Goal: Contribute content: Contribute content

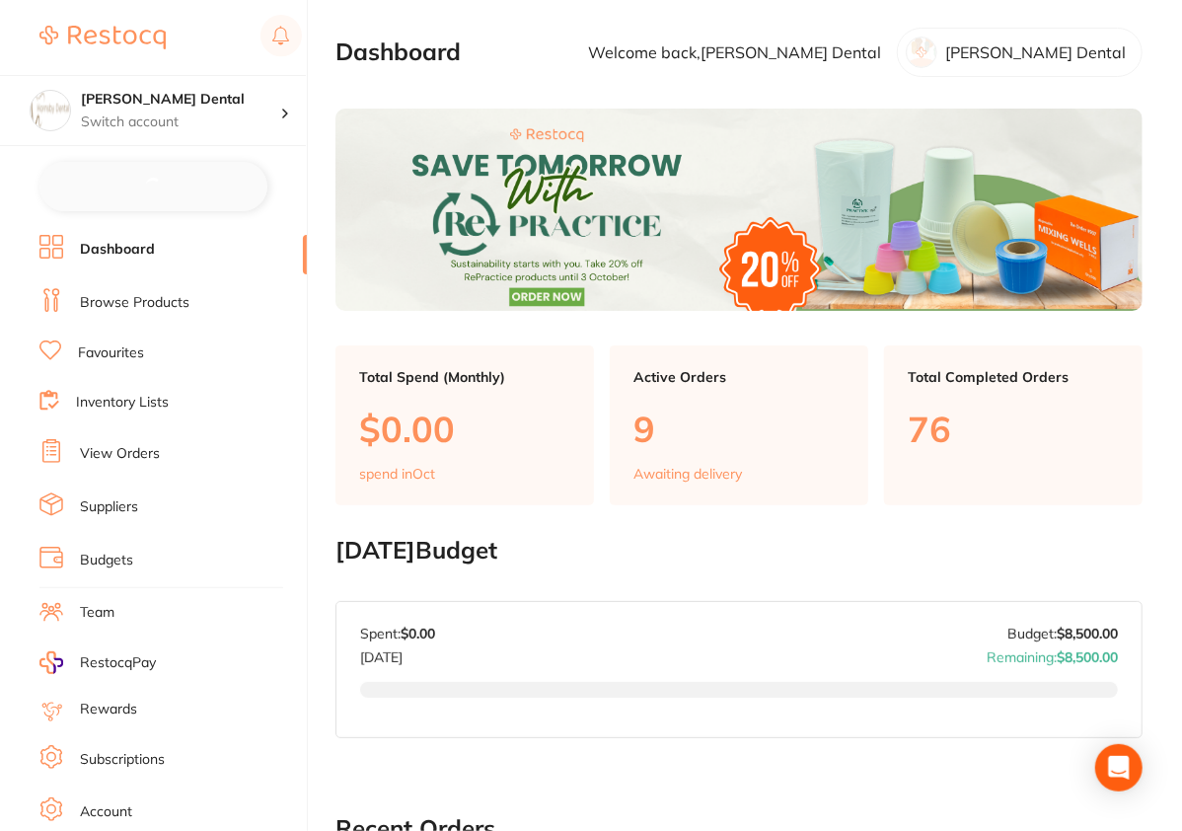
checkbox input "false"
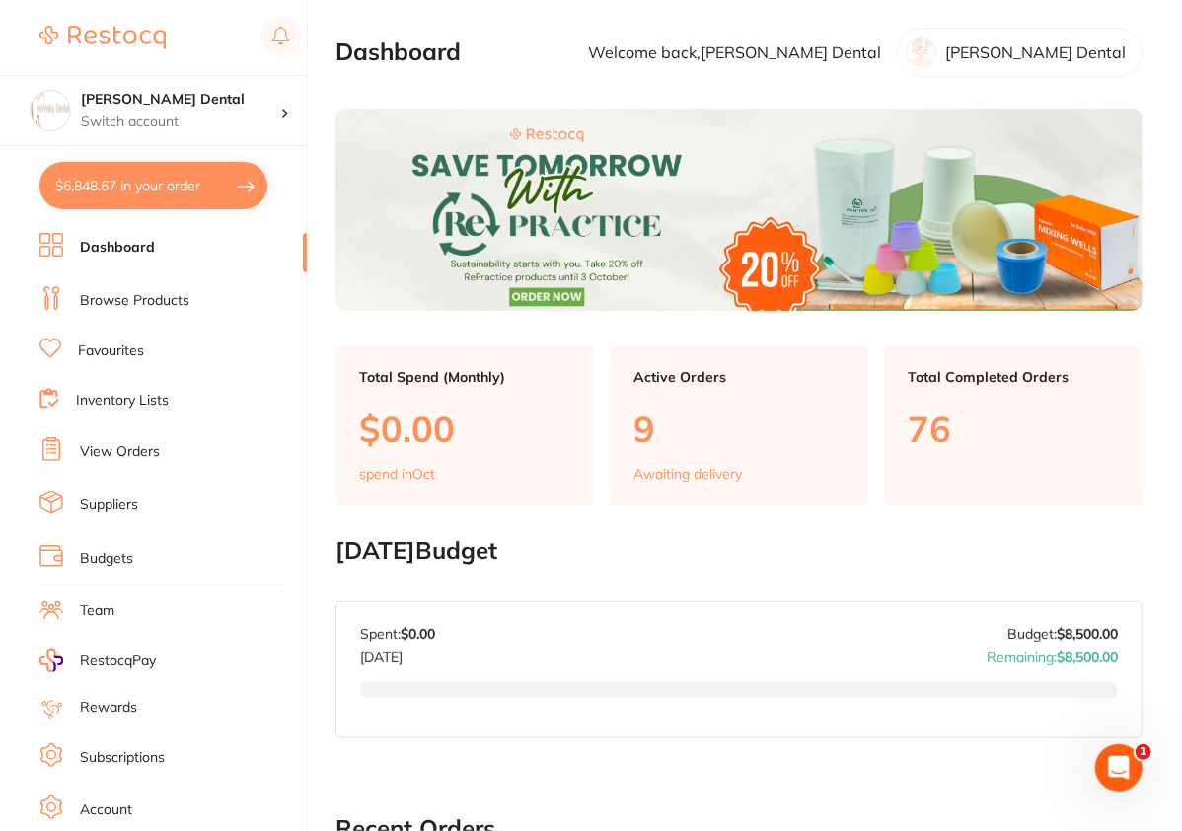
click at [185, 315] on ul "Dashboard Browse Products Favourites Inventory Lists View Orders Suppliers Budg…" at bounding box center [172, 573] width 267 height 681
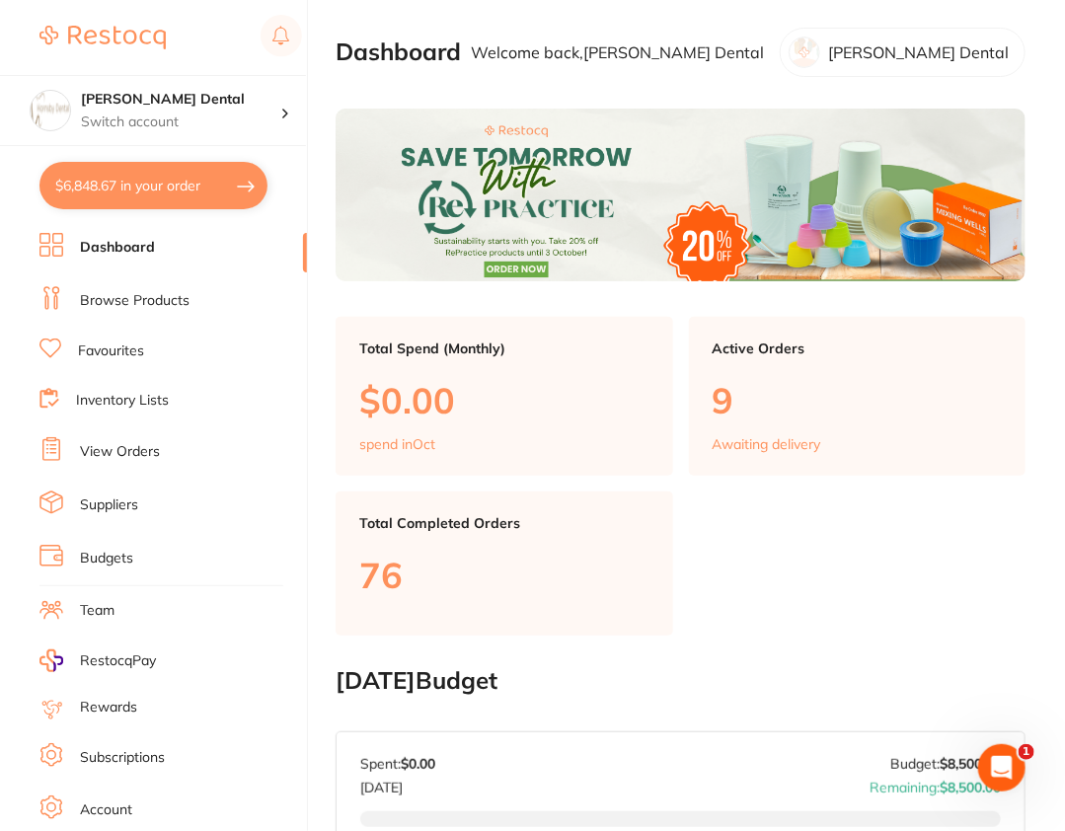
click at [157, 306] on link "Browse Products" at bounding box center [135, 301] width 110 height 20
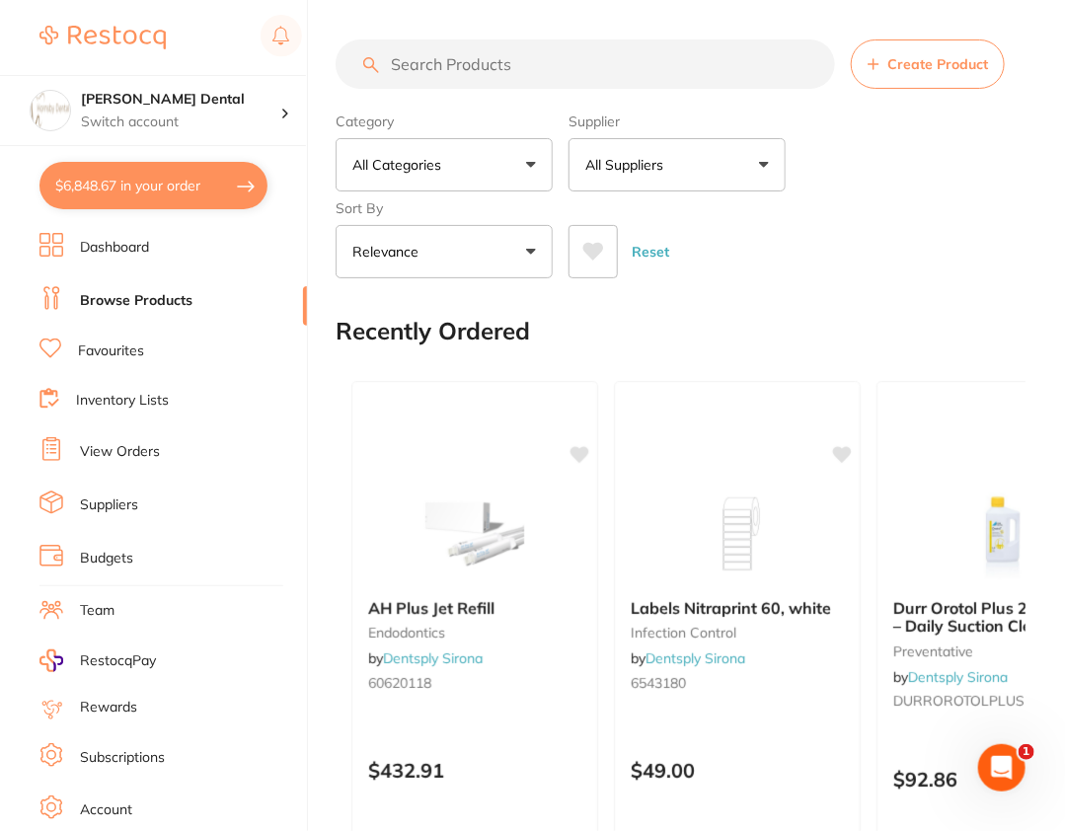
click at [726, 144] on button "All Suppliers" at bounding box center [676, 164] width 217 height 53
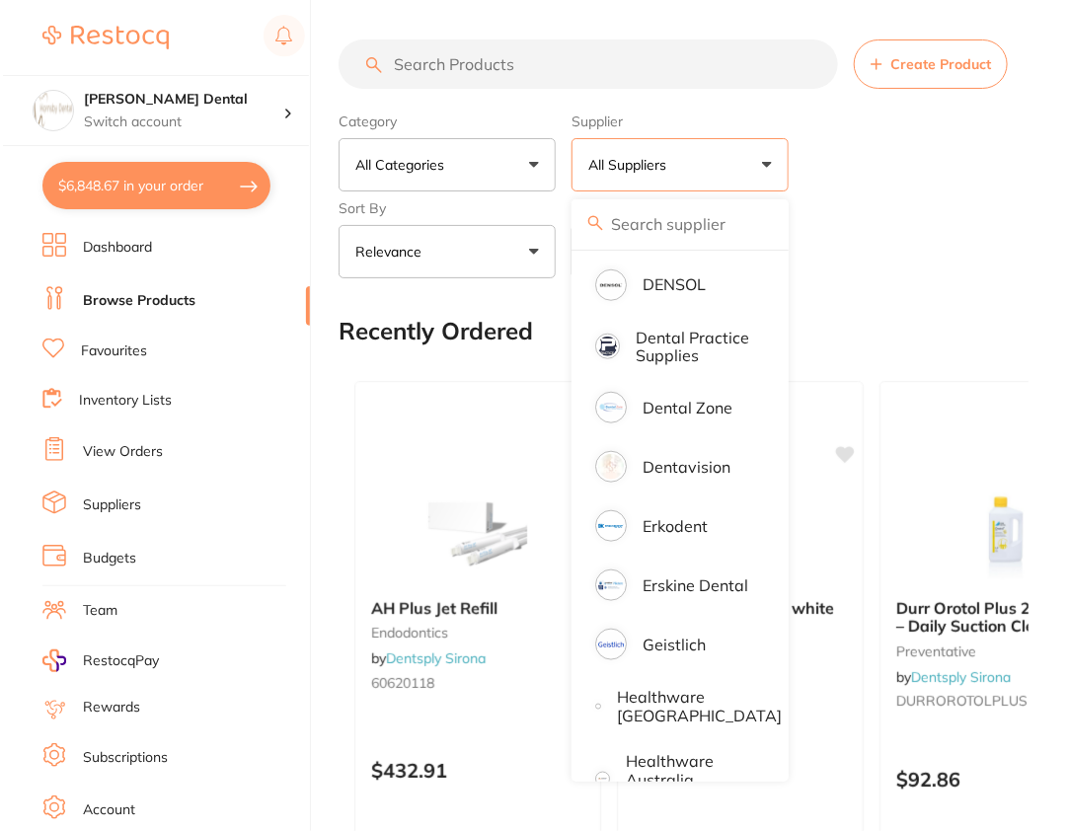
scroll to position [644, 0]
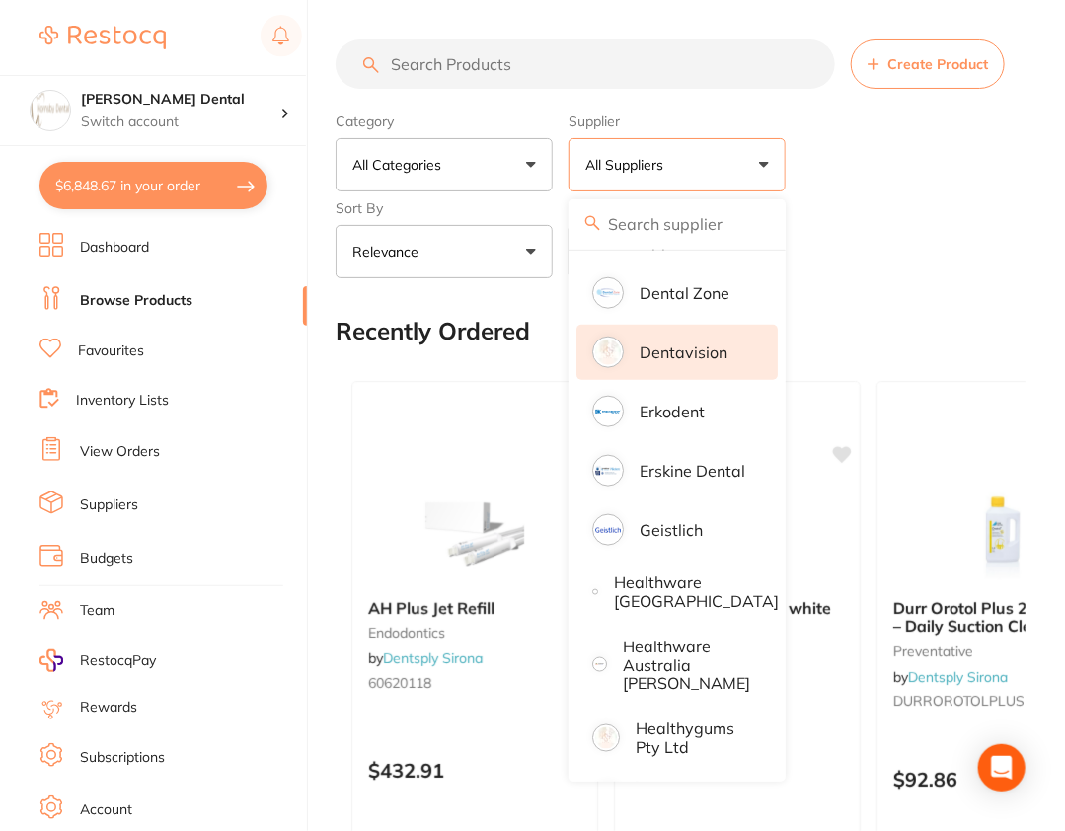
click at [696, 361] on p "Dentavision" at bounding box center [684, 352] width 88 height 18
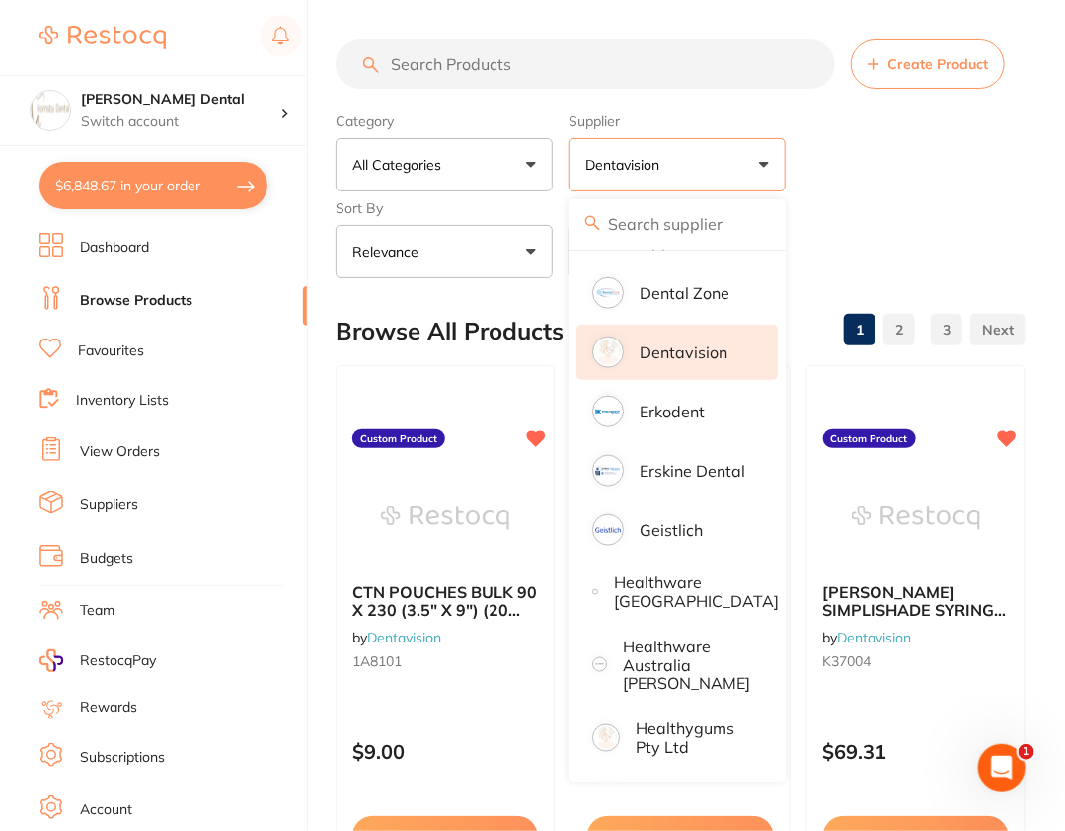
scroll to position [0, 0]
click at [736, 373] on li "Dentavision" at bounding box center [676, 352] width 201 height 55
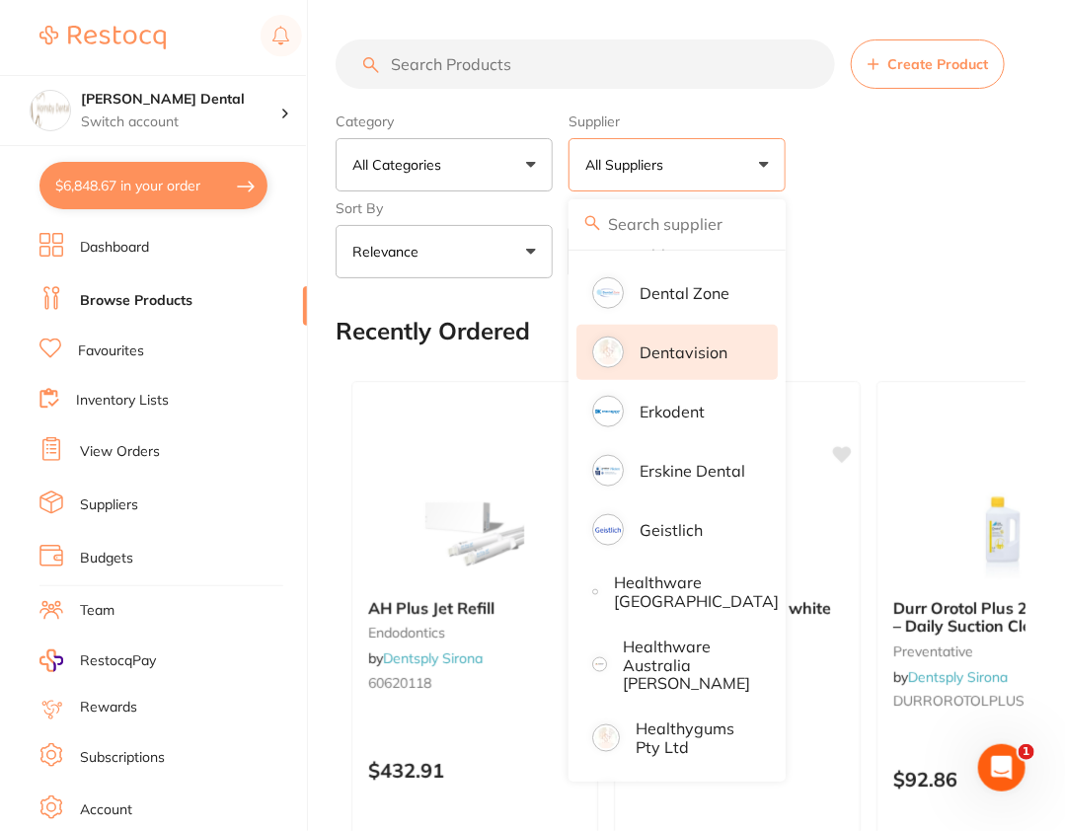
click at [716, 374] on li "Dentavision" at bounding box center [676, 352] width 201 height 55
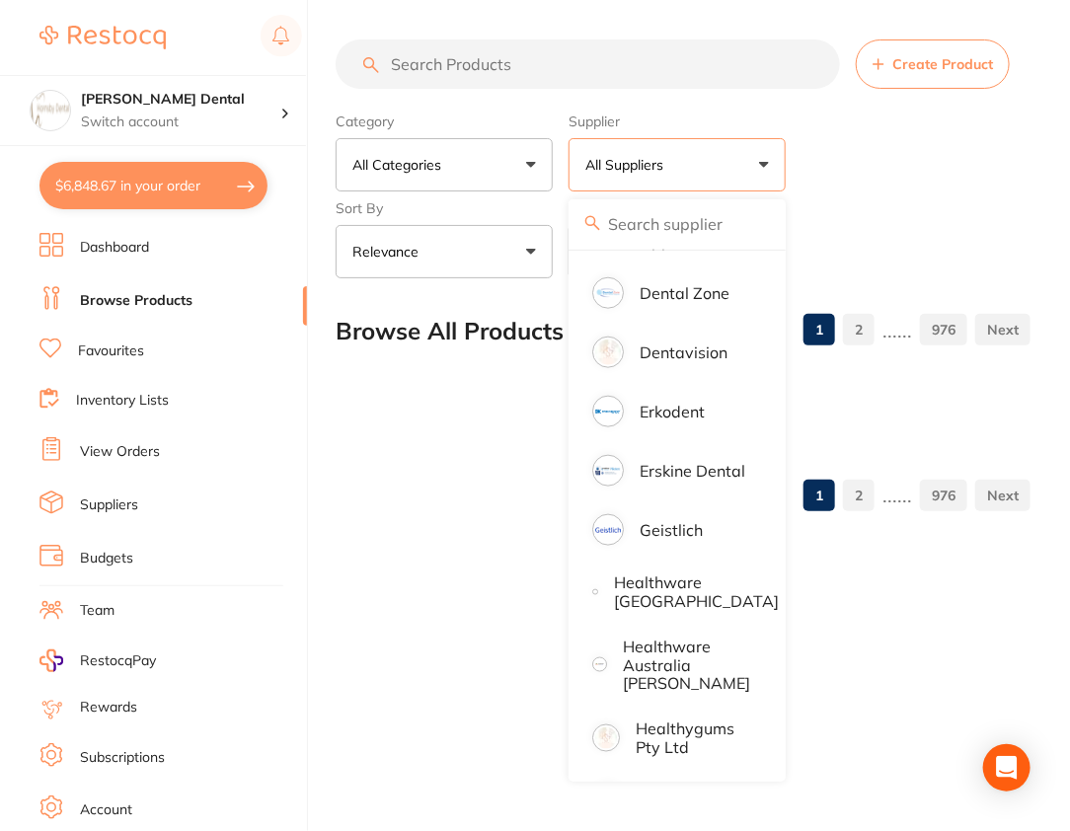
click at [892, 226] on div "Reset" at bounding box center [791, 243] width 446 height 69
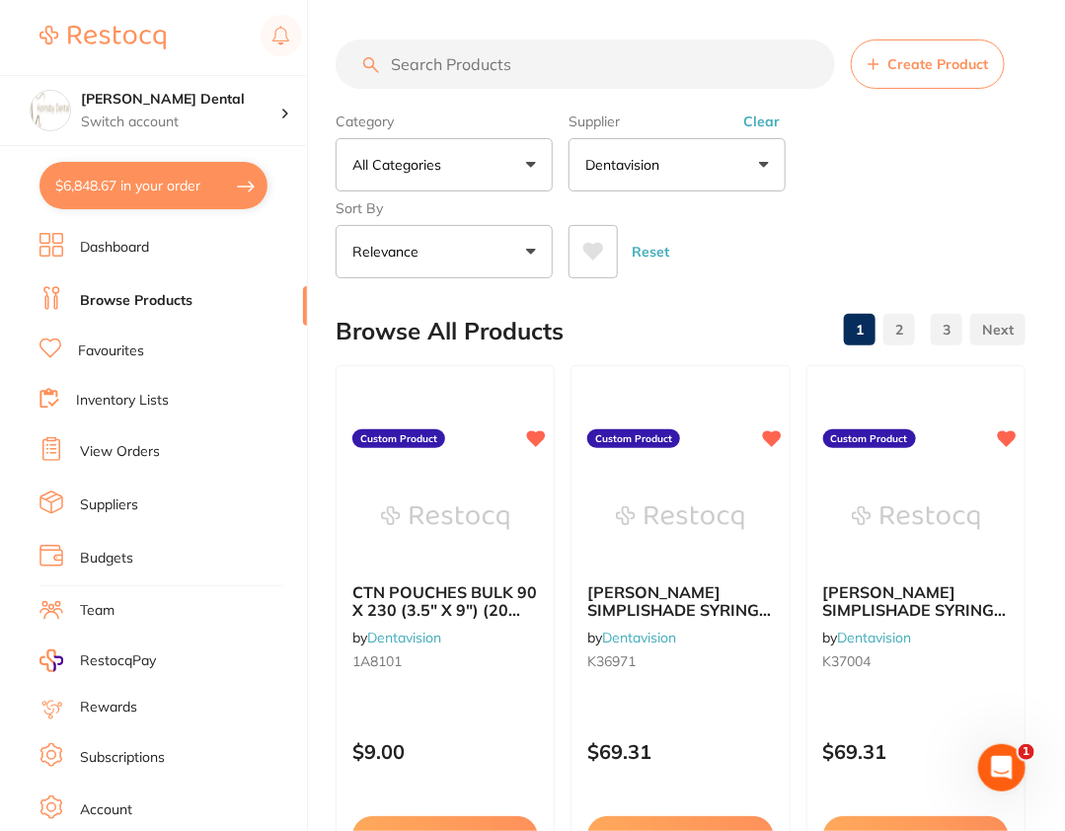
click at [545, 86] on input "search" at bounding box center [585, 63] width 499 height 49
paste input "VIV757914WW"
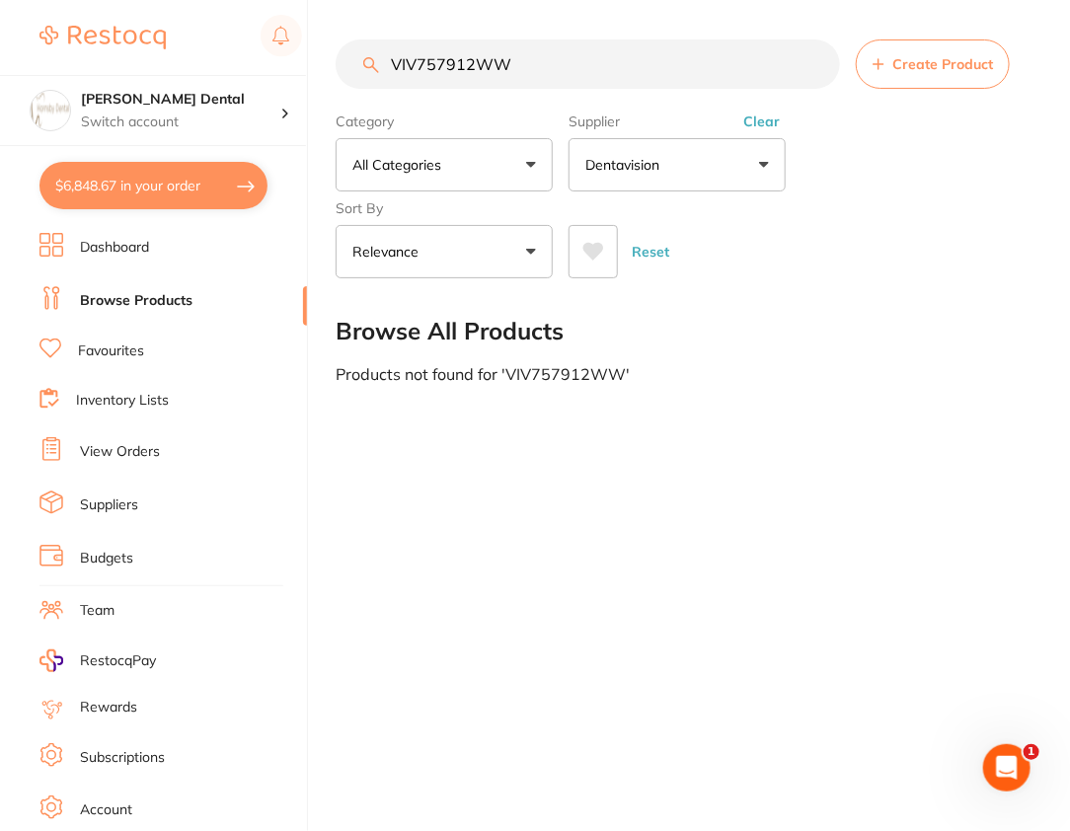
click at [884, 137] on div "Category All Categories All Categories No categories found Clear Category false…" at bounding box center [683, 192] width 695 height 174
click at [758, 115] on button "Clear" at bounding box center [761, 122] width 48 height 18
click at [441, 80] on input "VIV757912WW" at bounding box center [588, 63] width 504 height 49
click at [421, 63] on input "VIV757912WW" at bounding box center [588, 63] width 504 height 49
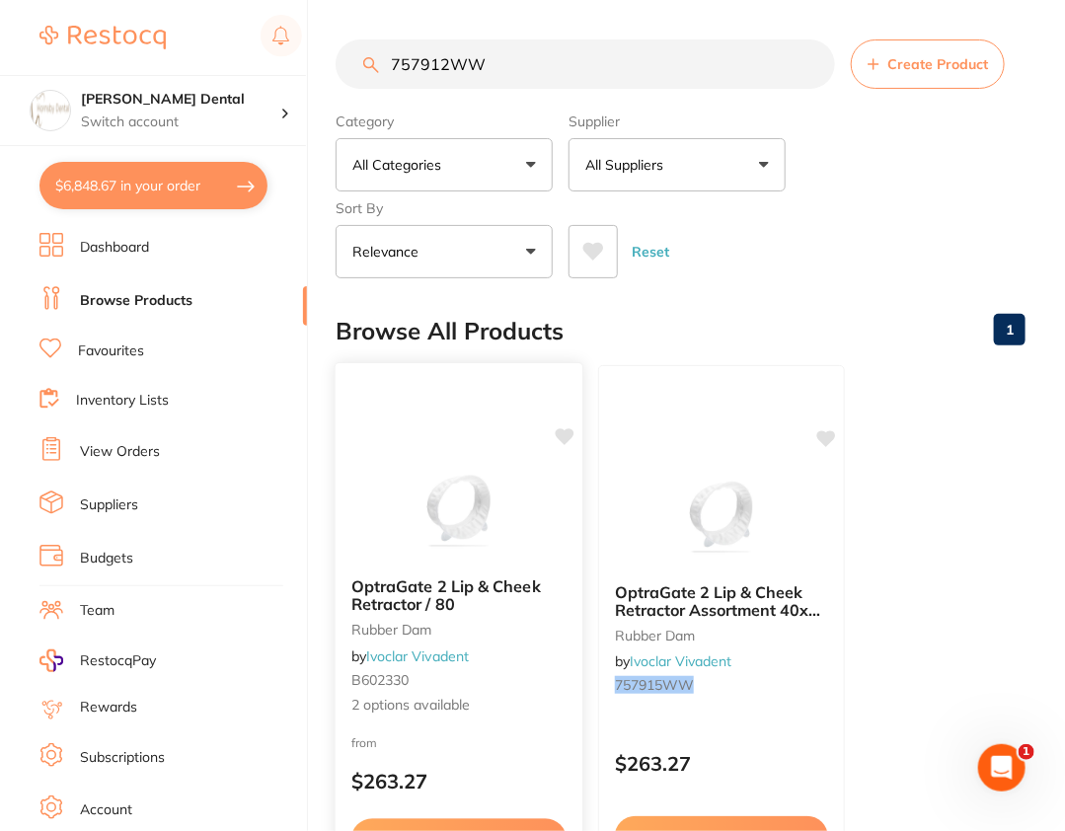
type input "757912WW"
click at [432, 469] on img at bounding box center [458, 512] width 129 height 100
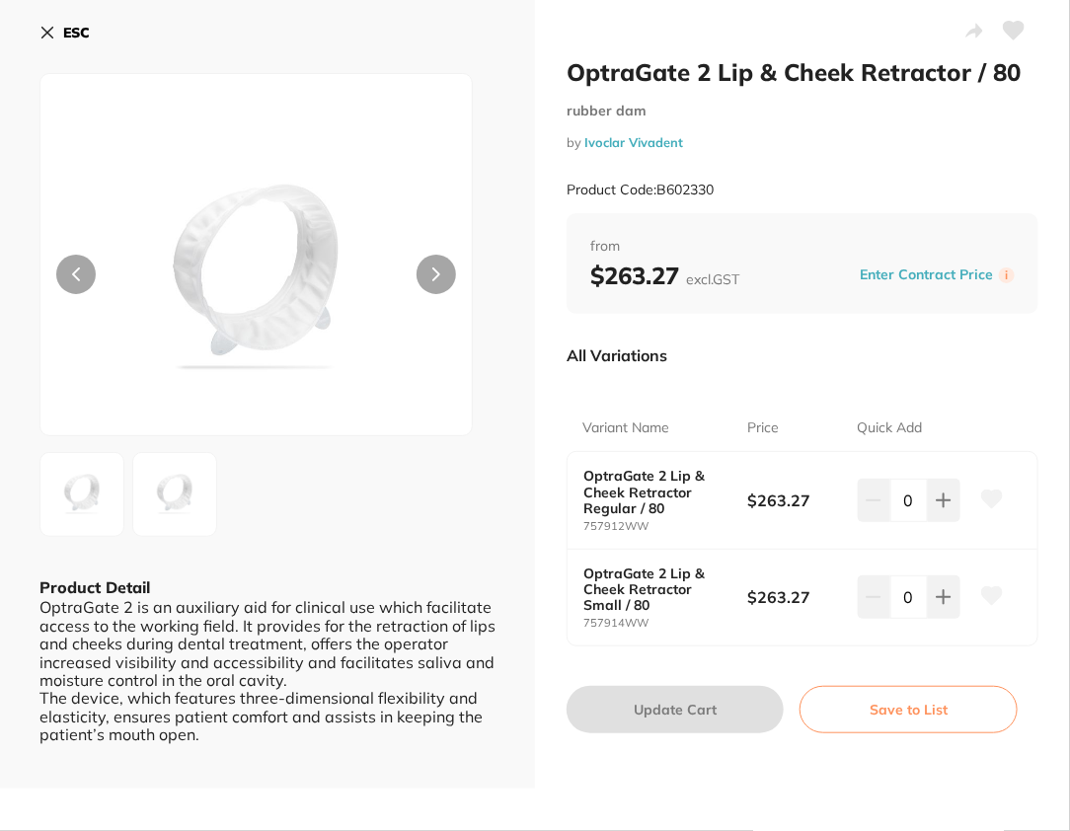
click at [74, 30] on b "ESC" at bounding box center [76, 33] width 27 height 18
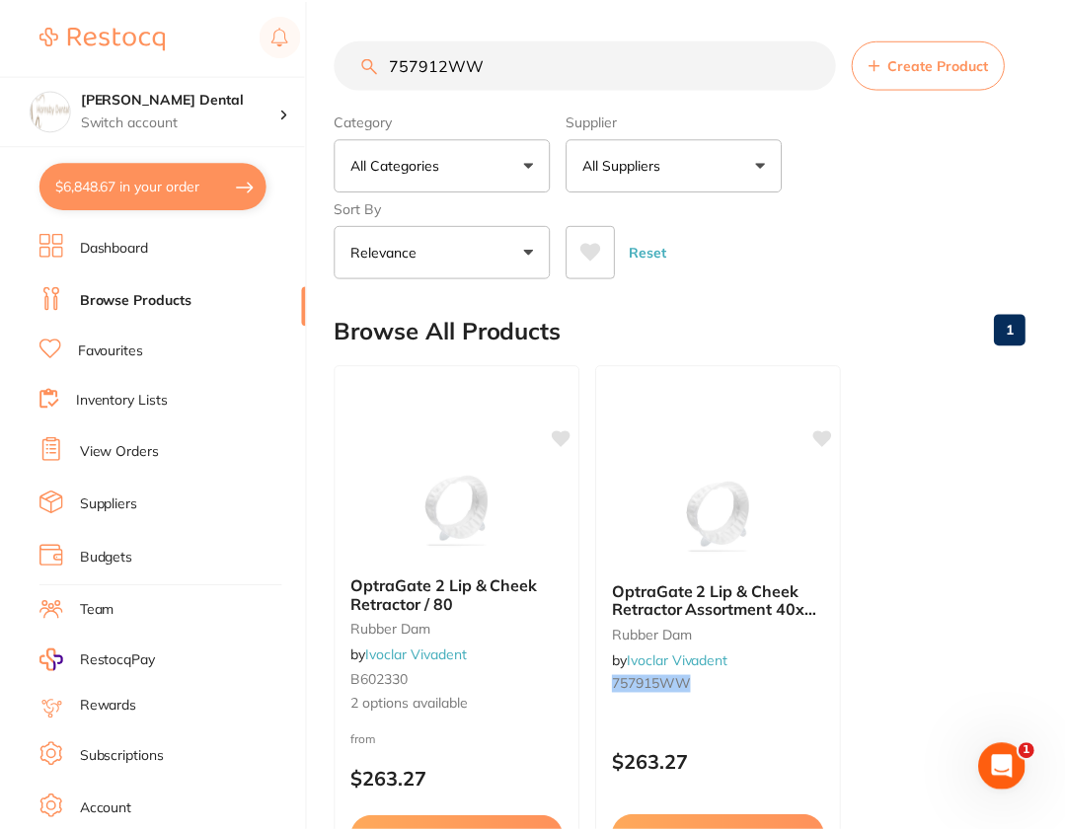
scroll to position [3, 0]
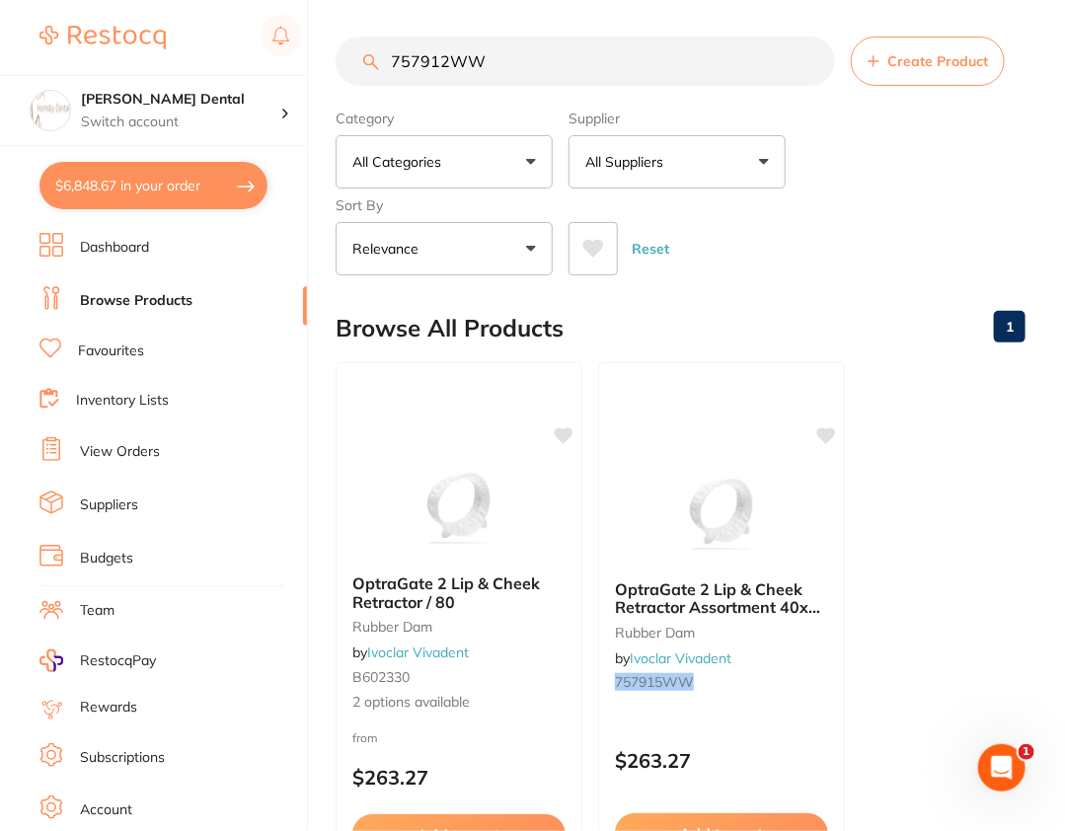
click at [105, 499] on link "Suppliers" at bounding box center [109, 505] width 58 height 20
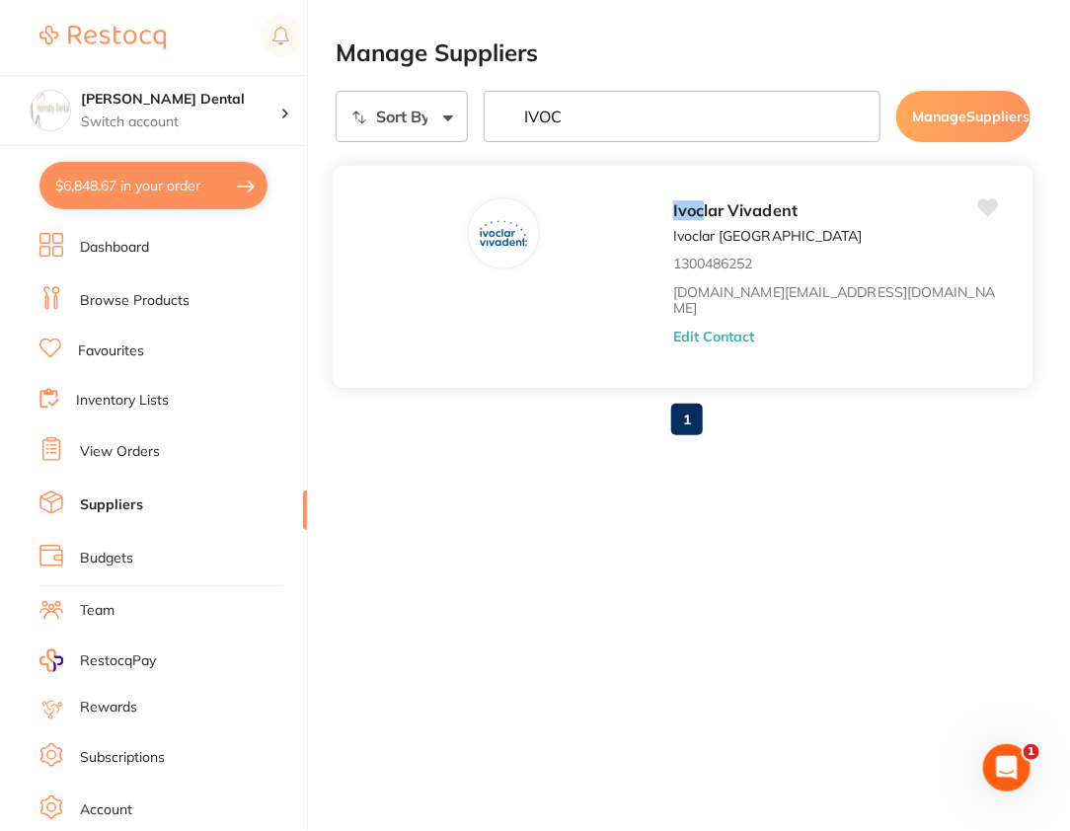
type input "IVOC"
click at [673, 336] on button "Edit Contact" at bounding box center [714, 336] width 82 height 16
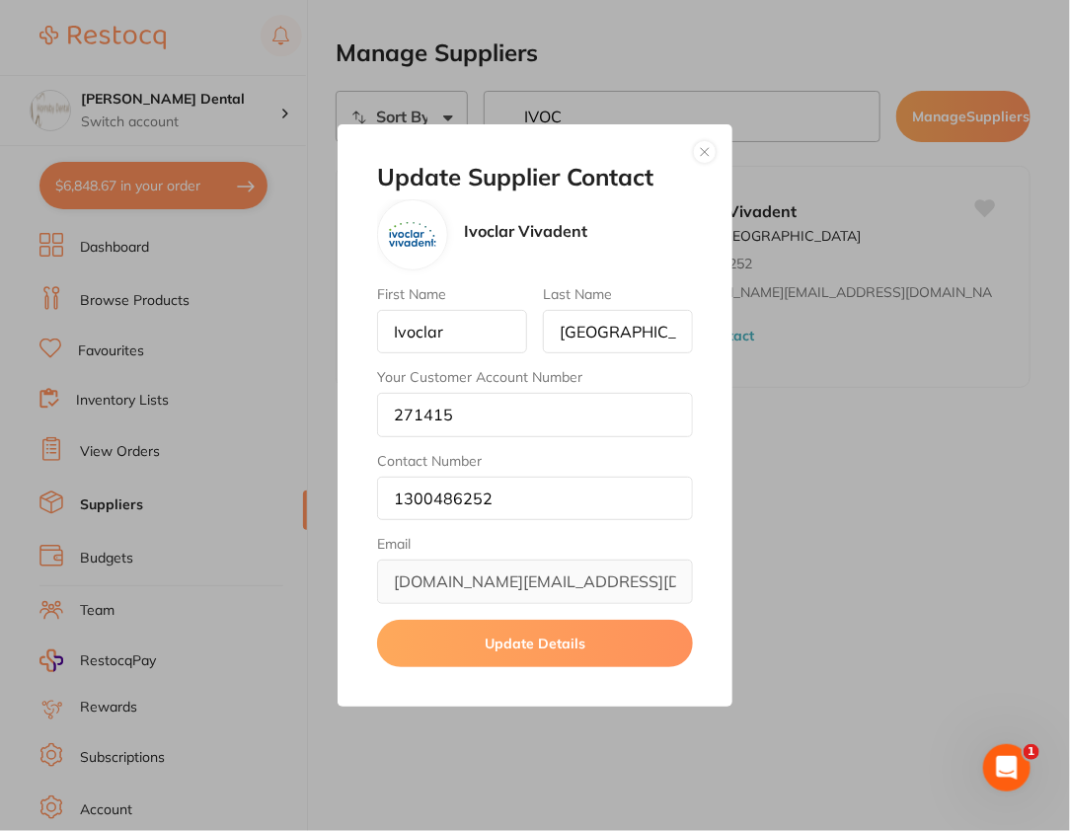
click at [708, 158] on button "button" at bounding box center [705, 152] width 24 height 24
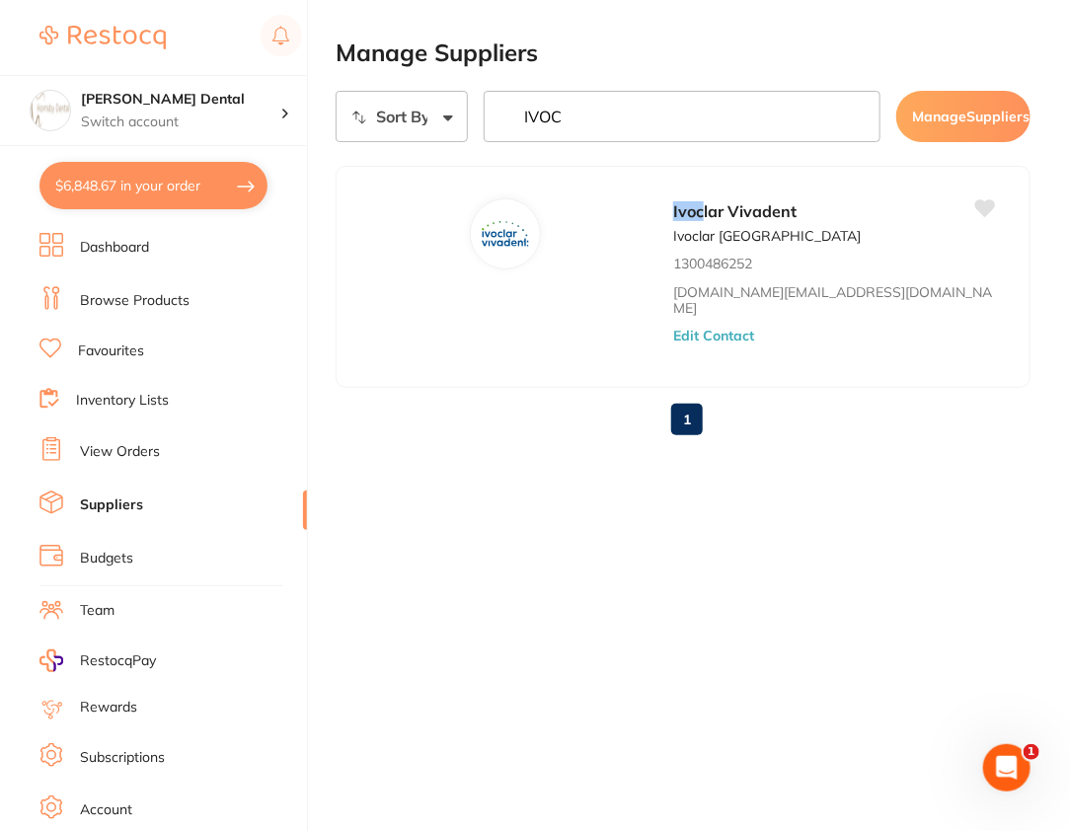
click at [122, 297] on link "Browse Products" at bounding box center [135, 301] width 110 height 20
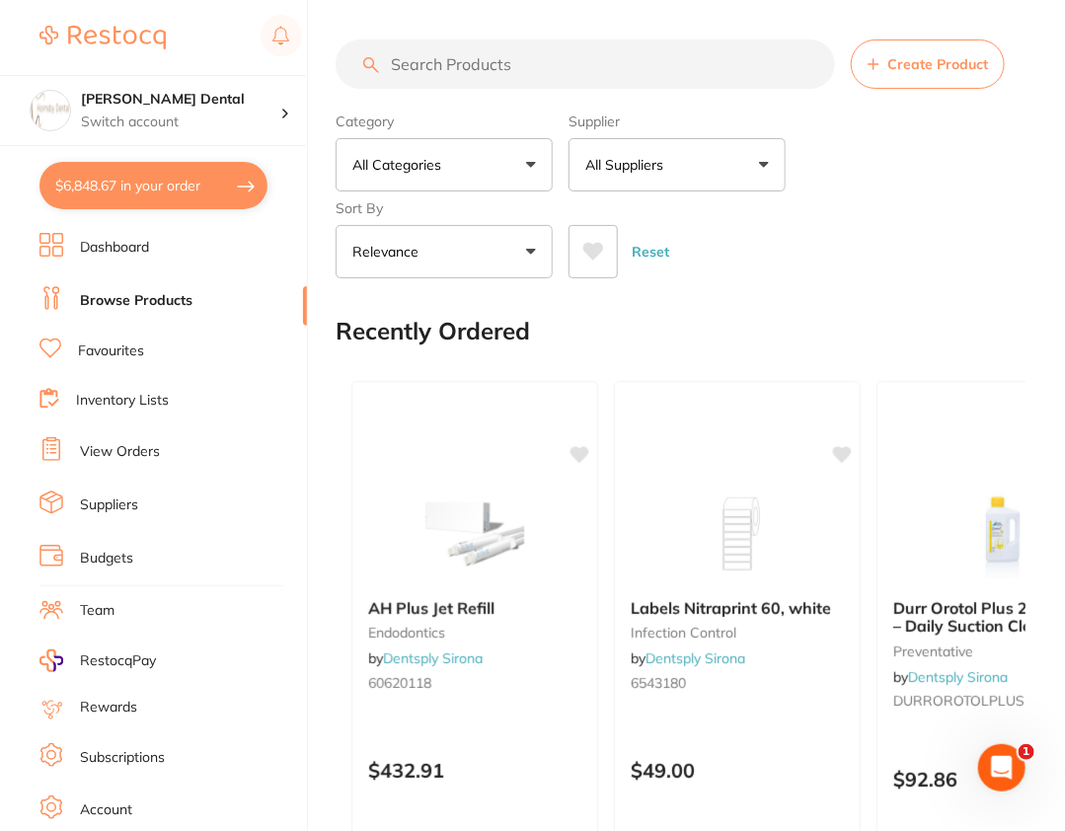
click at [917, 67] on span "Create Product" at bounding box center [937, 64] width 101 height 16
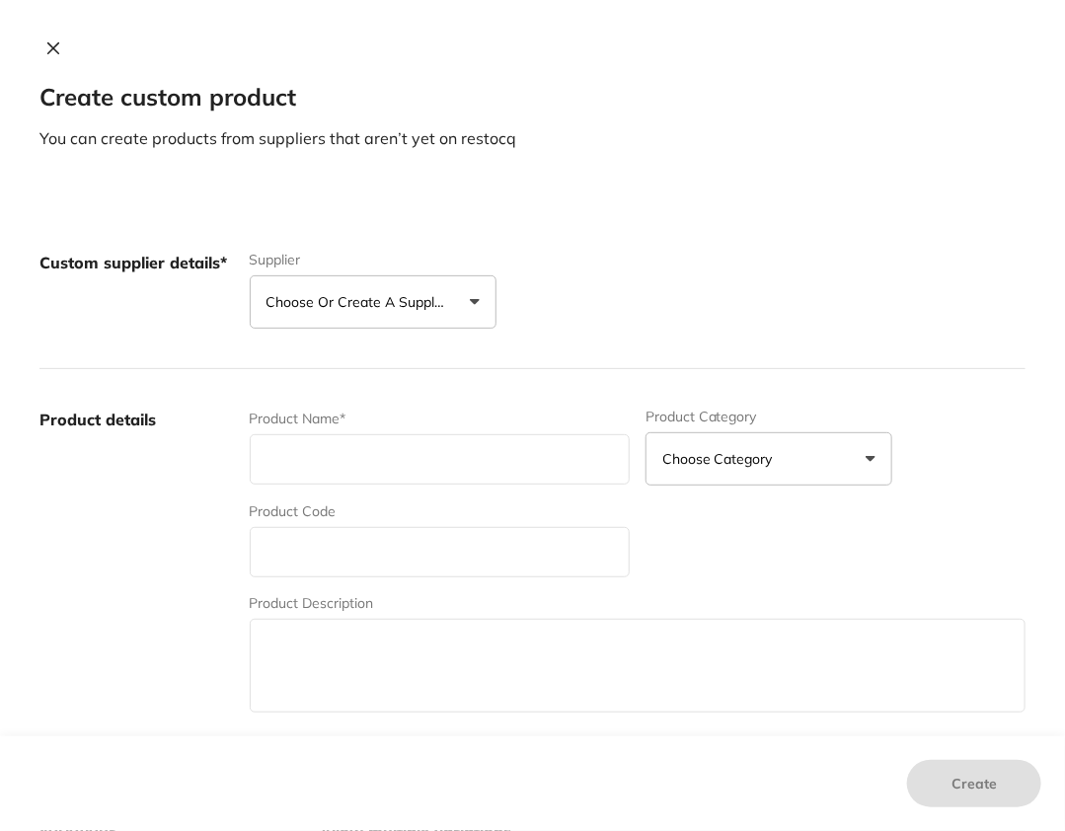
click at [416, 317] on button "Choose or create a supplier" at bounding box center [373, 301] width 247 height 53
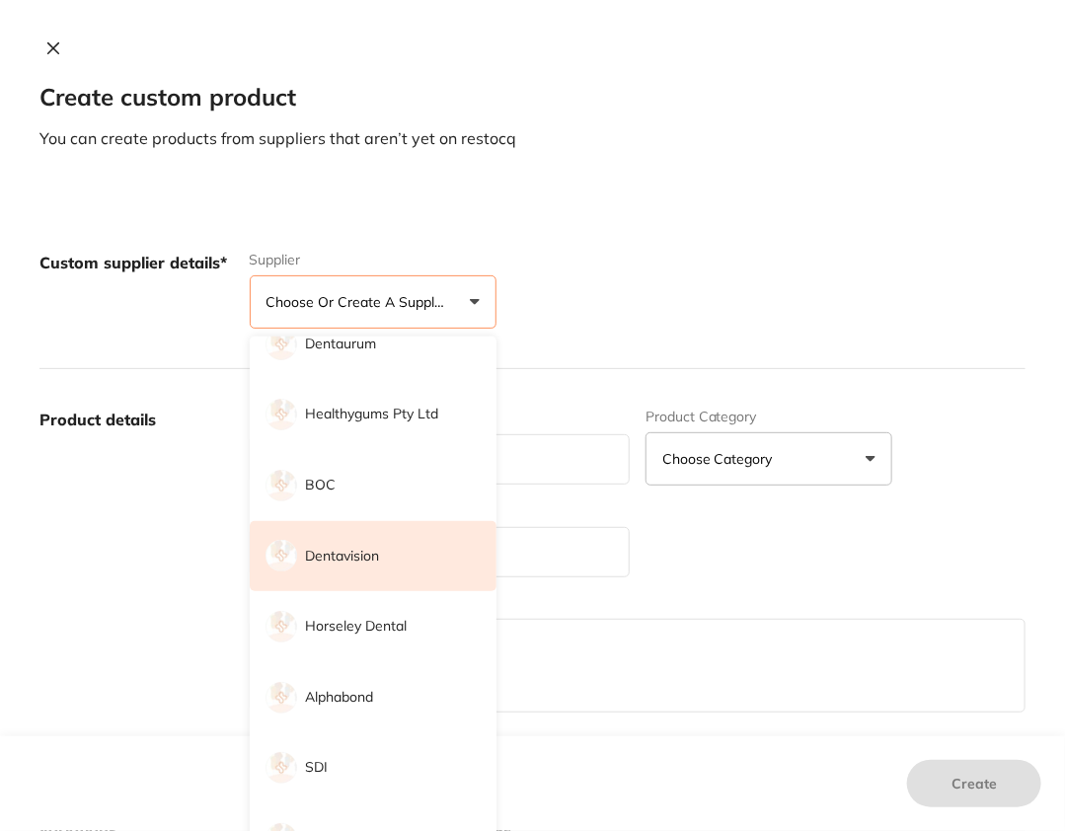
click at [370, 556] on p "Dentavision" at bounding box center [342, 557] width 74 height 20
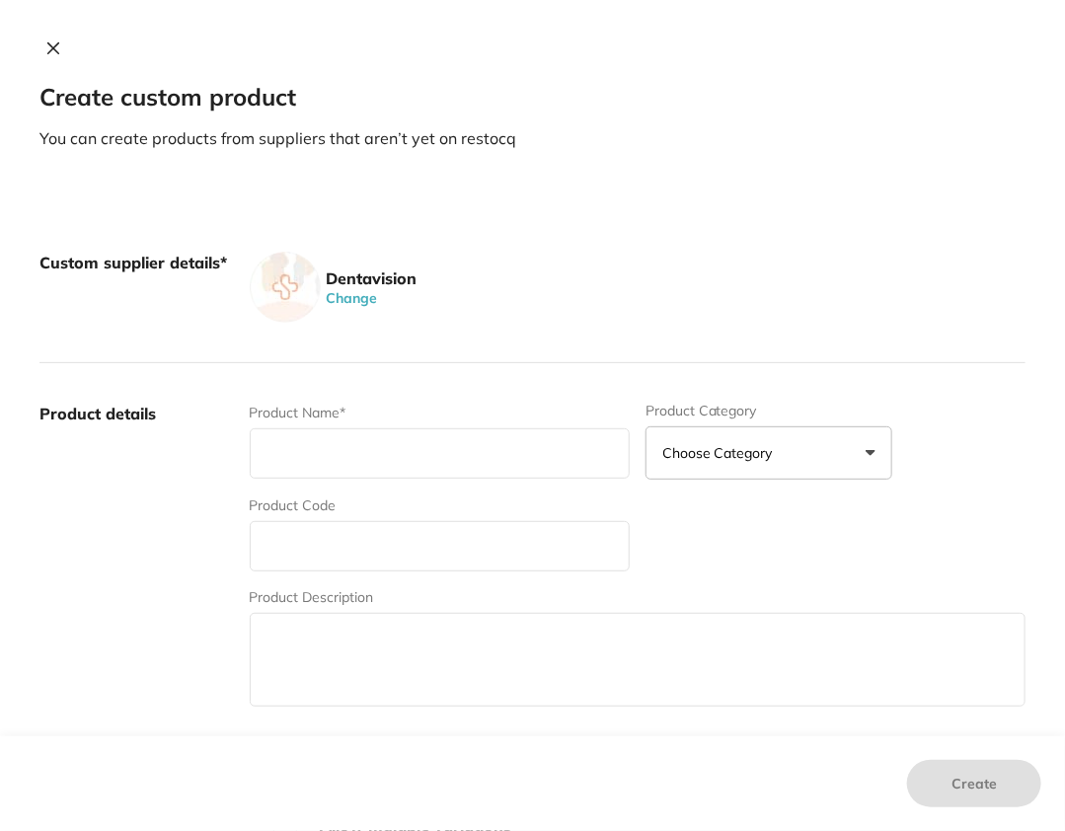
click at [775, 232] on div "Custom supplier details* Dentavision Change" at bounding box center [532, 287] width 986 height 151
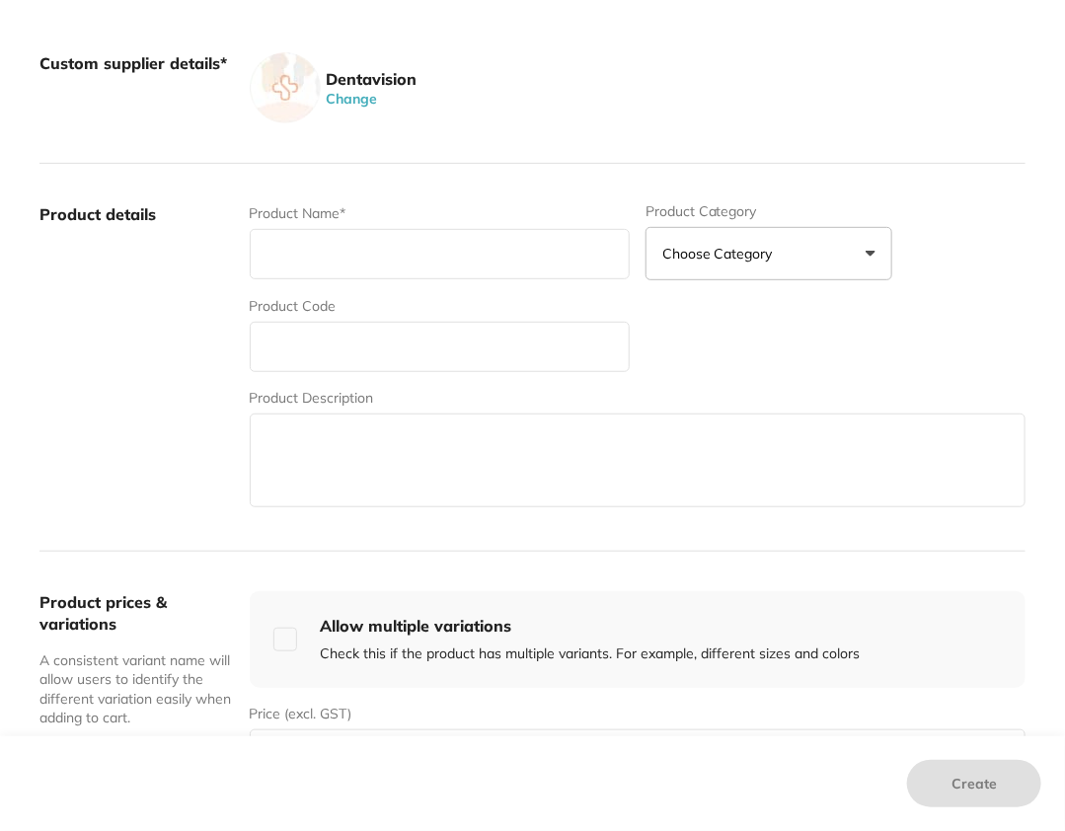
scroll to position [200, 0]
click at [391, 252] on input "text" at bounding box center [440, 253] width 380 height 50
paste input "IVOCLAR OPTRAGATE 2 SMALL (80)"
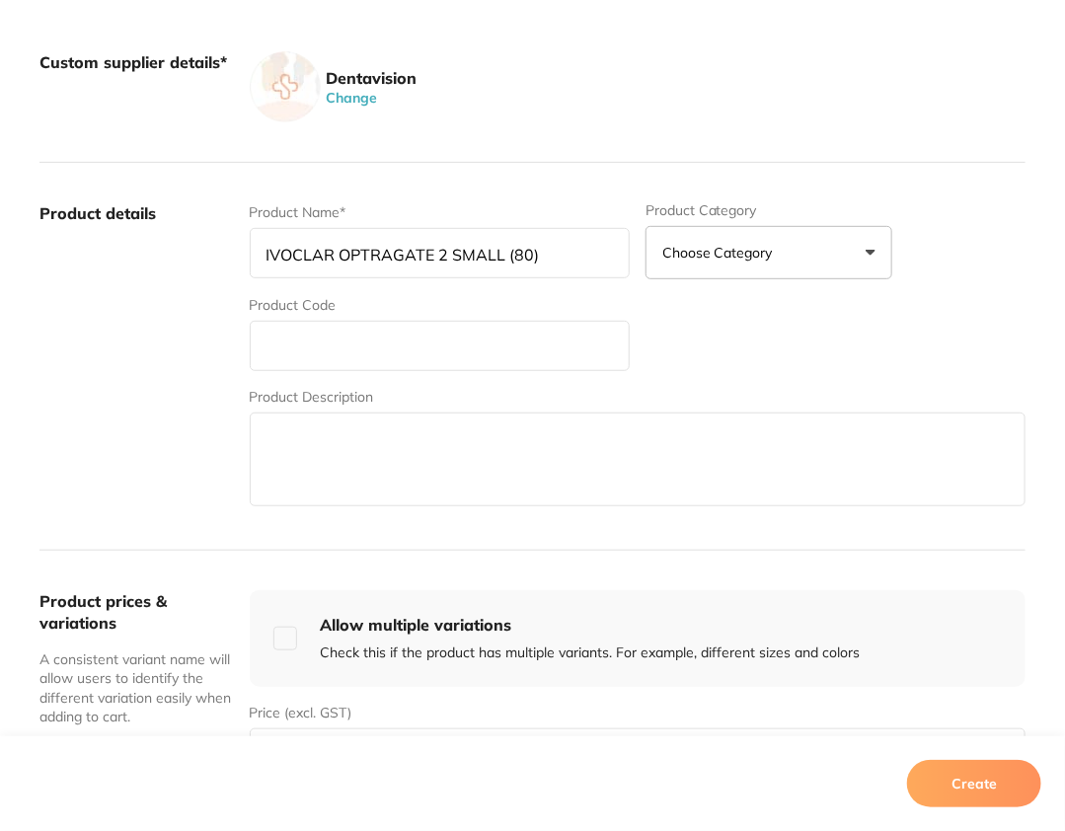
type input "IVOCLAR OPTRAGATE 2 SMALL (80)"
click at [335, 459] on textarea at bounding box center [638, 460] width 776 height 94
paste textarea "OptraGate® 2 is our latex-free lip and cheek retractor designed to make your da…"
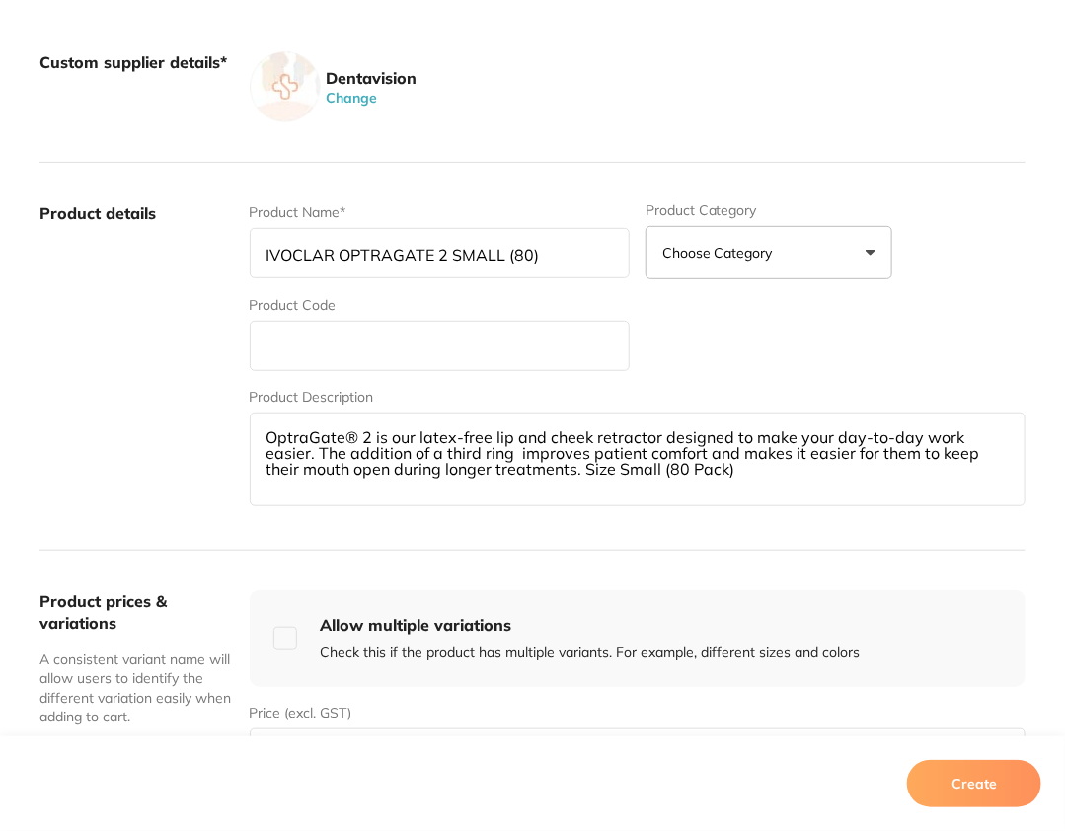
type textarea "OptraGate® 2 is our latex-free lip and cheek retractor designed to make your da…"
click at [418, 325] on input "text" at bounding box center [440, 346] width 380 height 50
paste input "VIV757914WW"
type input "VIV757914WW"
click at [741, 352] on div "Product Name* IVOCLAR OPTRAGATE 2 SMALL (80) Product Category Choose Category 3…" at bounding box center [638, 356] width 776 height 308
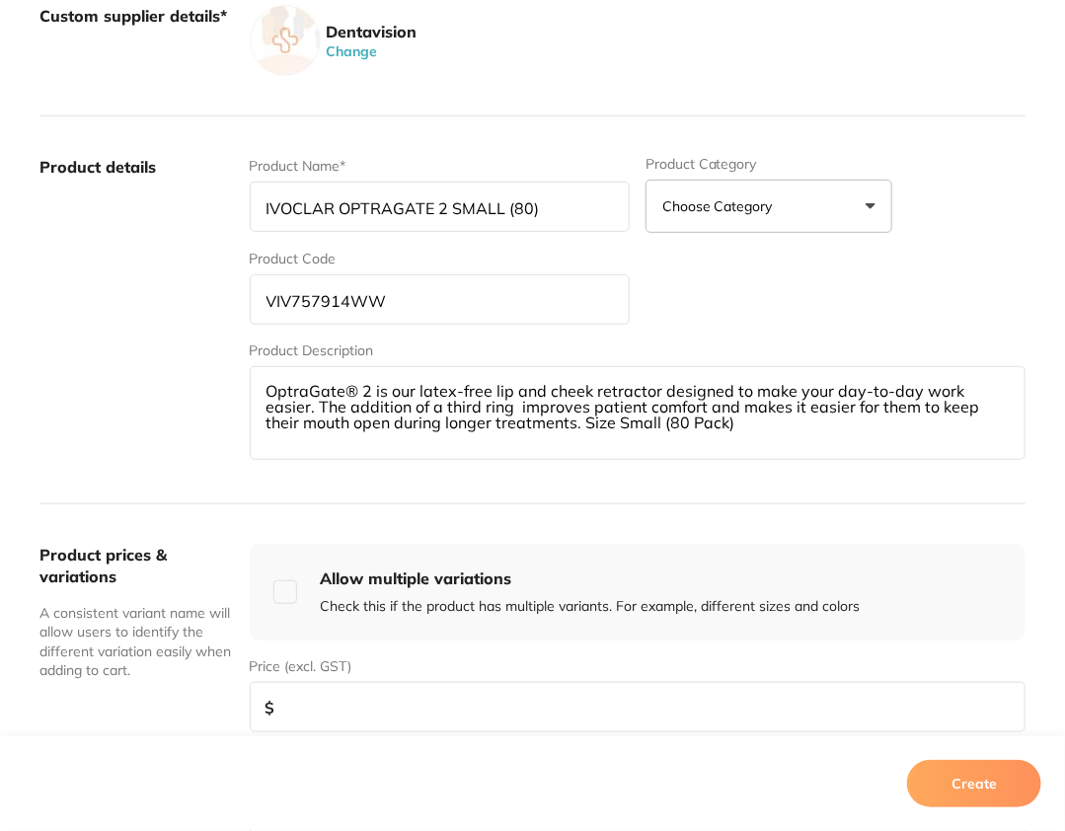
scroll to position [345, 0]
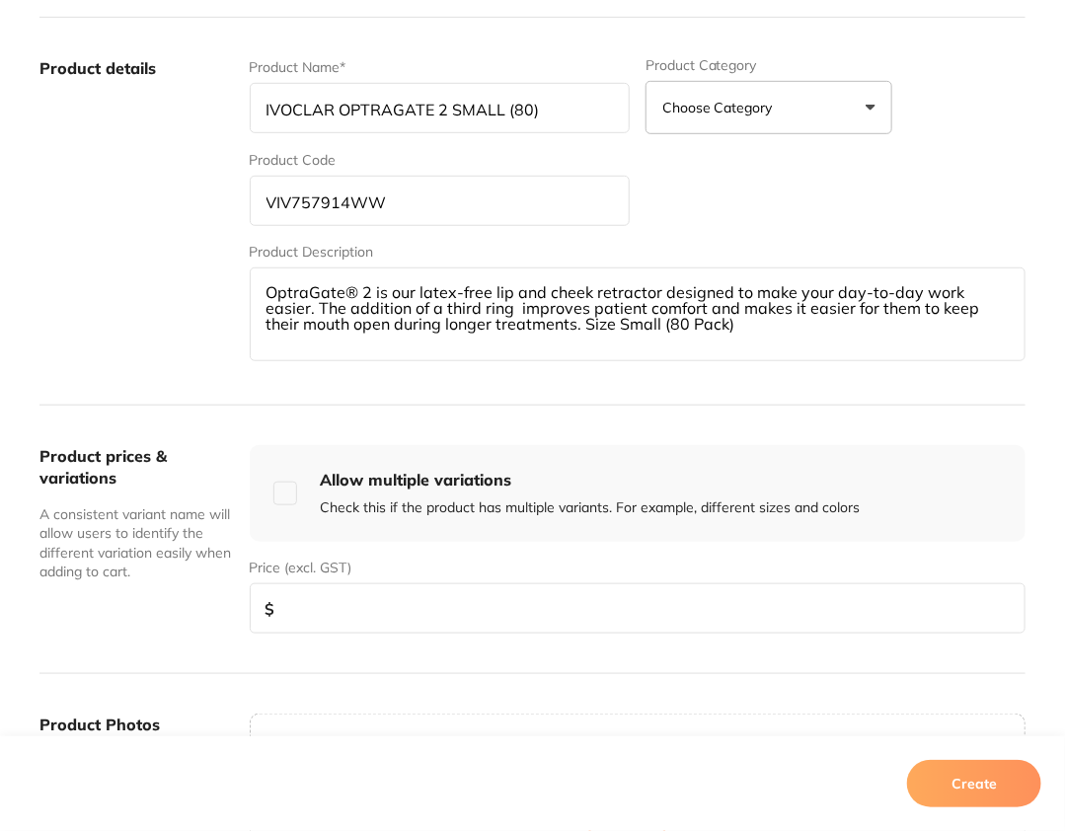
click at [490, 637] on div "Product prices & variations A consistent variant name will allow users to ident…" at bounding box center [532, 540] width 986 height 268
click at [495, 616] on input "number" at bounding box center [638, 608] width 776 height 50
type input "245"
click at [977, 792] on button "Create" at bounding box center [974, 783] width 134 height 47
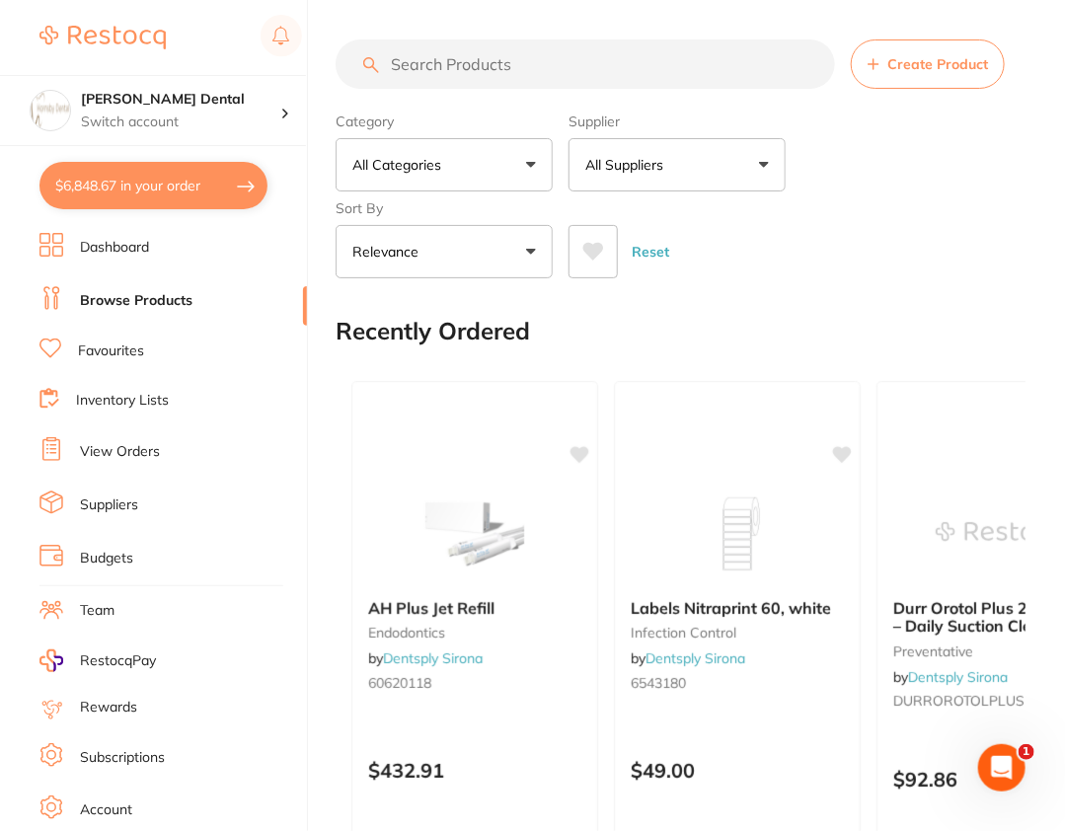
click at [915, 234] on div "Reset" at bounding box center [788, 243] width 441 height 69
click at [866, 52] on button "Create Product" at bounding box center [928, 63] width 154 height 49
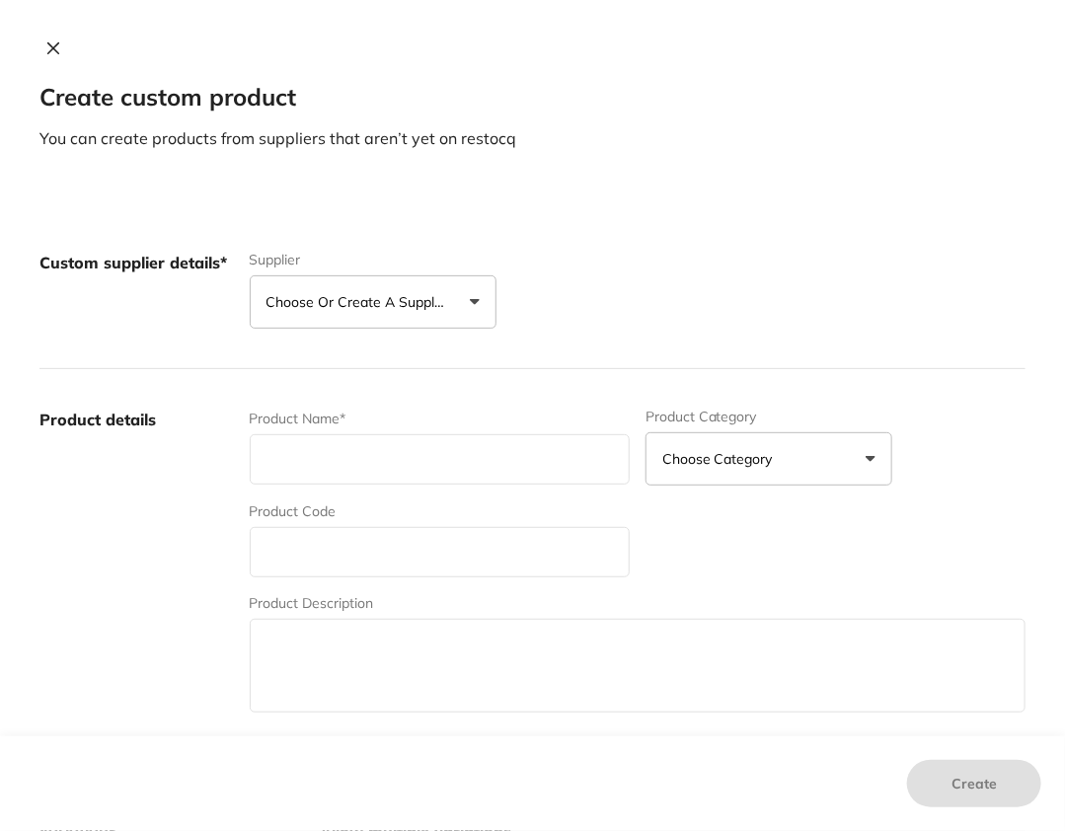
click at [420, 301] on p "Choose or create a supplier" at bounding box center [360, 302] width 188 height 20
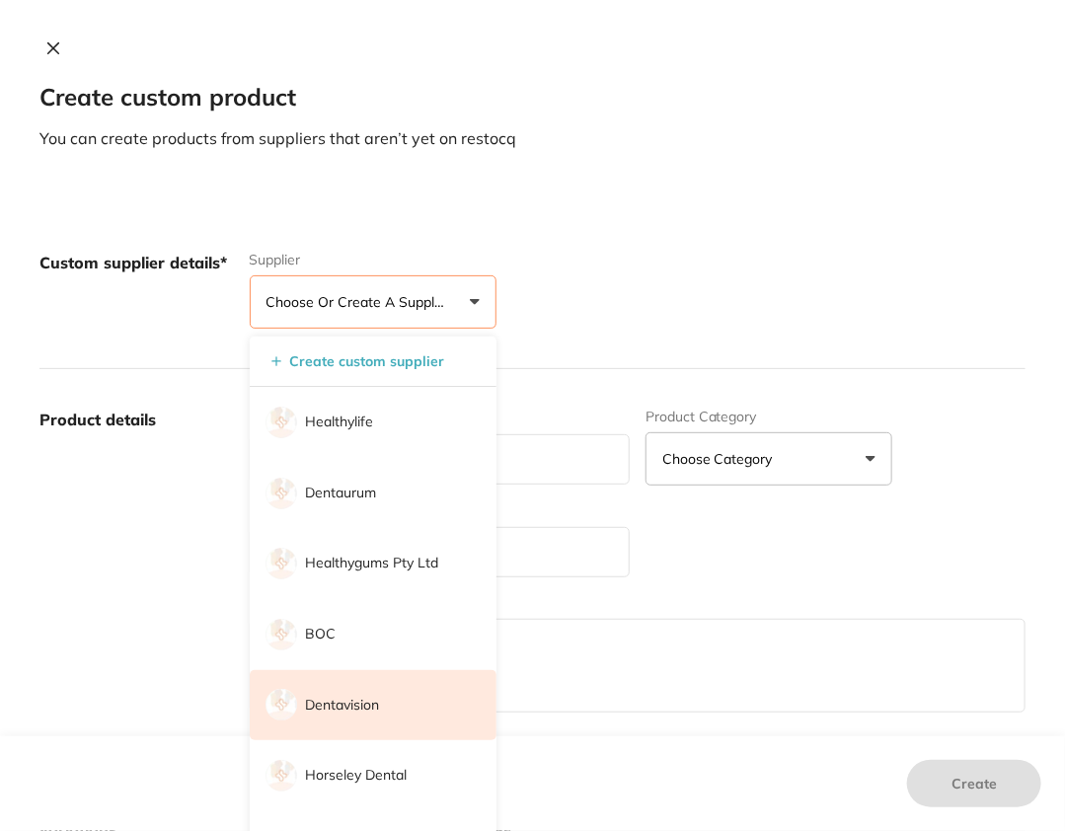
scroll to position [0, 0]
click at [401, 710] on li "Dentavision" at bounding box center [373, 705] width 247 height 71
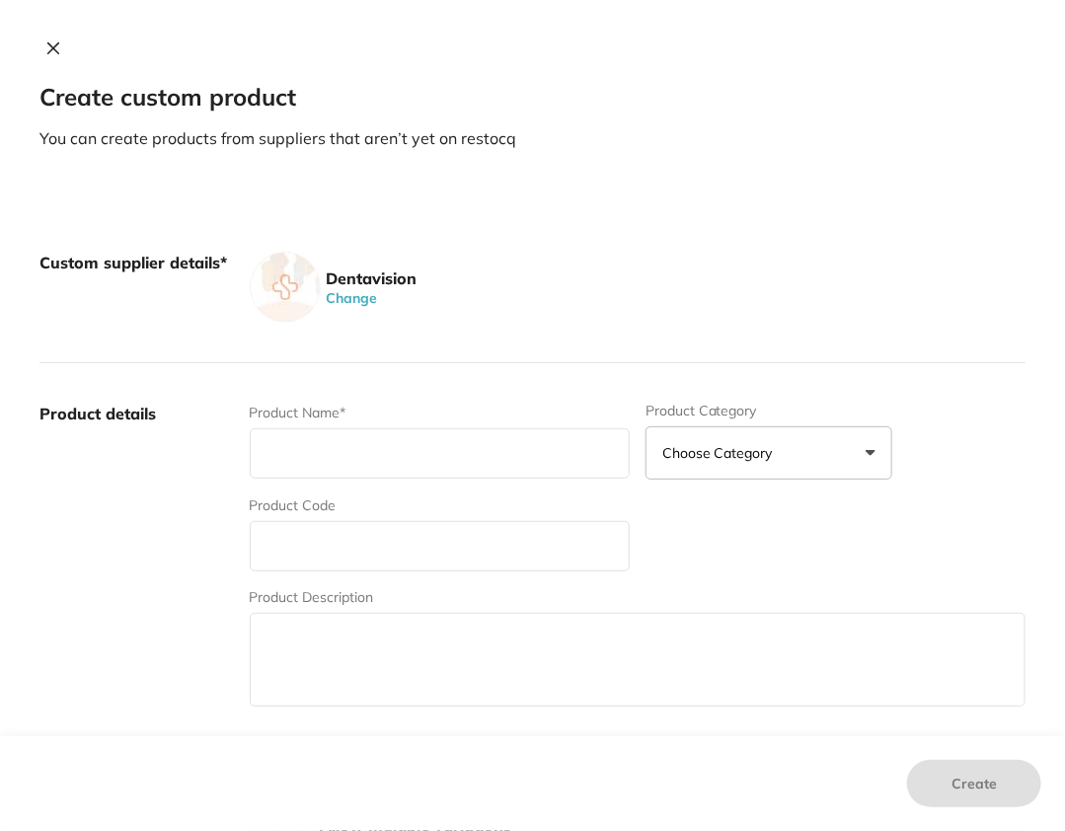
click at [768, 217] on div "Custom supplier details* Dentavision Change" at bounding box center [532, 287] width 986 height 151
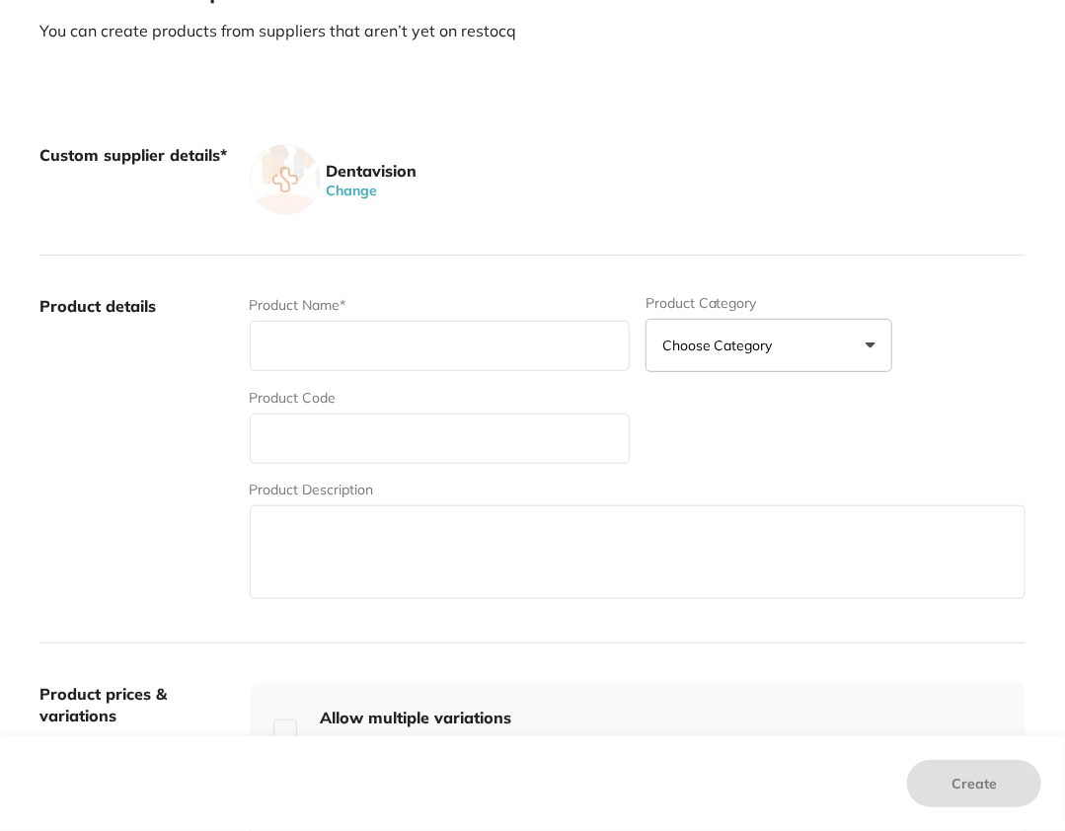
scroll to position [126, 0]
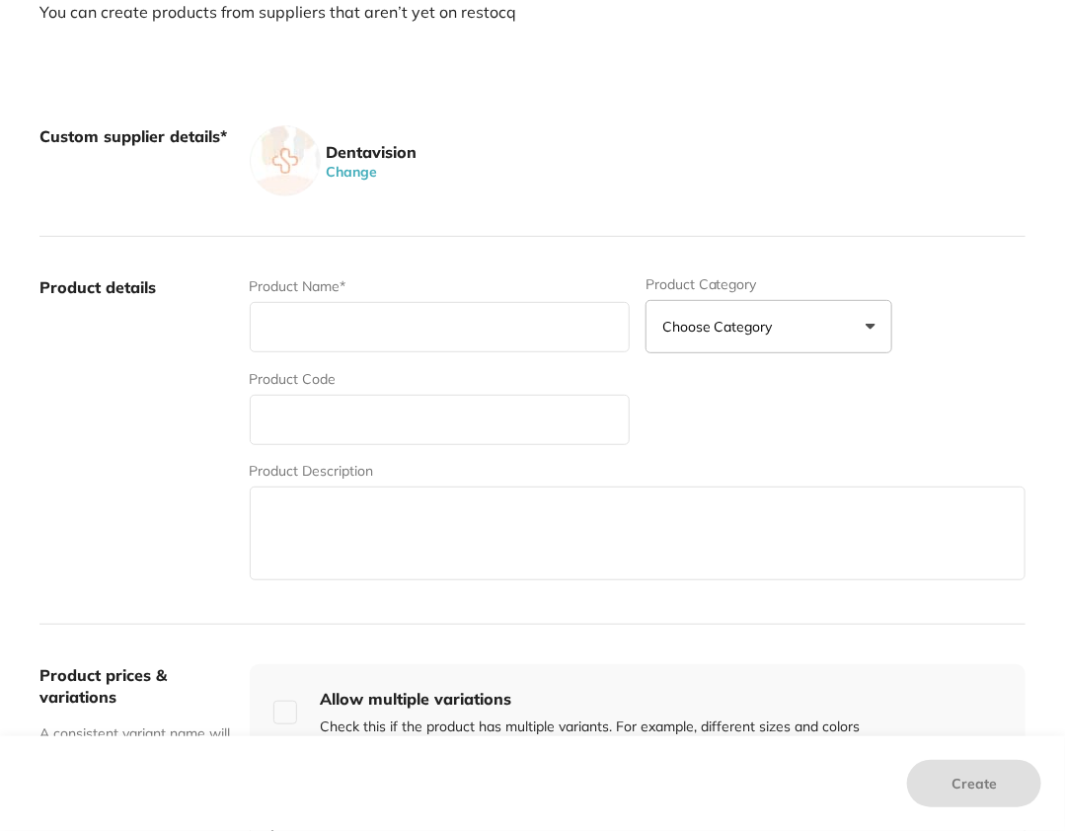
click at [400, 353] on div "Product Name*" at bounding box center [440, 314] width 380 height 77
paste input "IVOCLAR OPTRAGATE 2 REGULAR (80)"
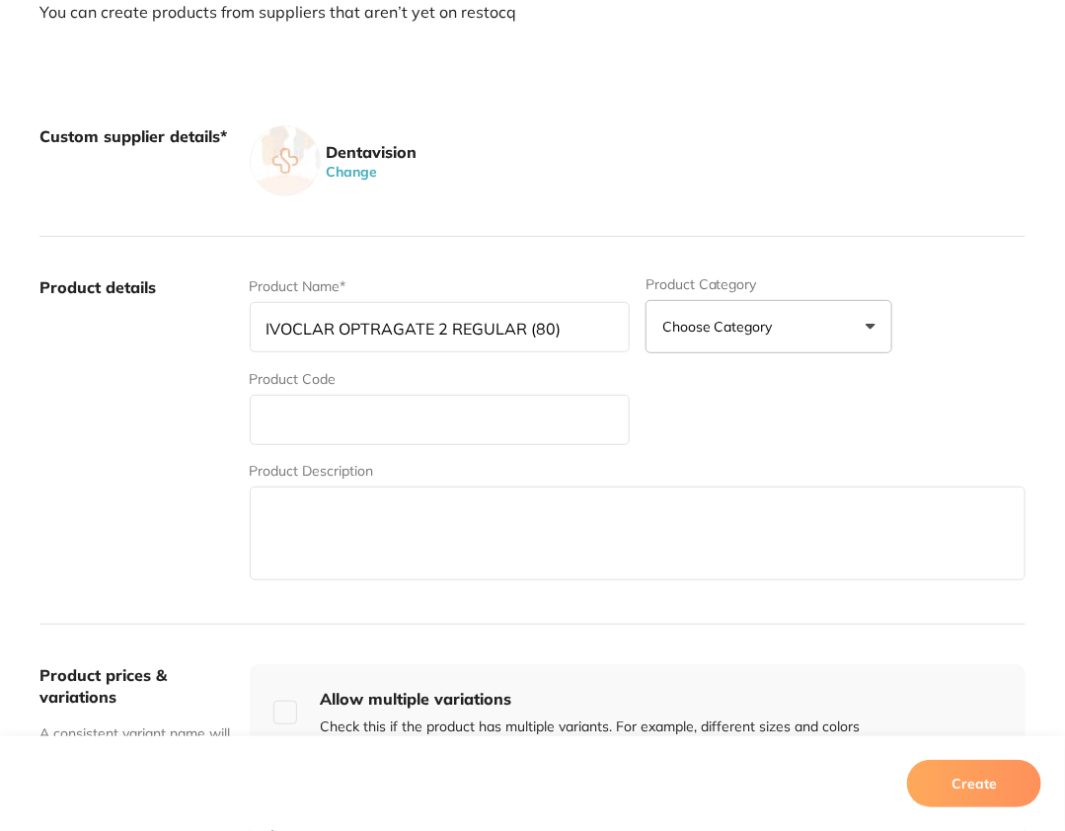
type input "IVOCLAR OPTRAGATE 2 REGULAR (80)"
click at [430, 409] on input "text" at bounding box center [440, 420] width 380 height 50
paste input "VIV757912WW"
type input "VIV757912WW"
click at [492, 538] on textarea at bounding box center [638, 534] width 776 height 94
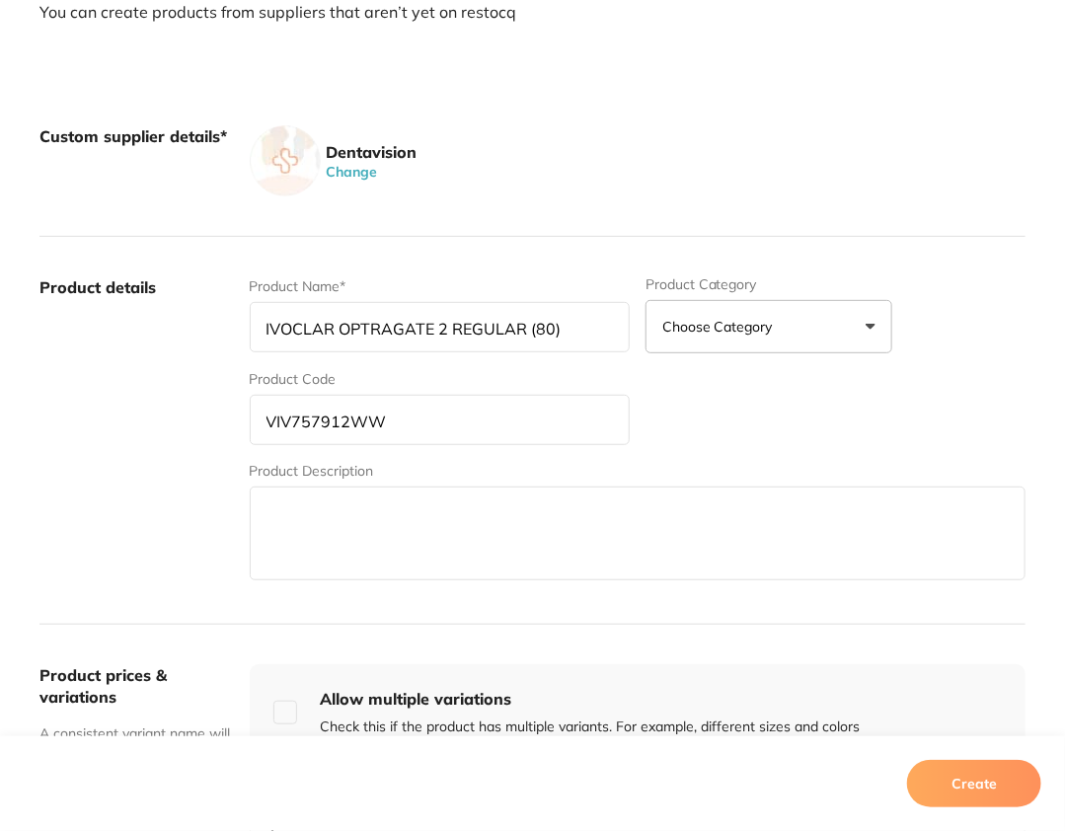
paste textarea "OptraGate® 2 is a latex-free lip and cheek retractor designed to make your day-…"
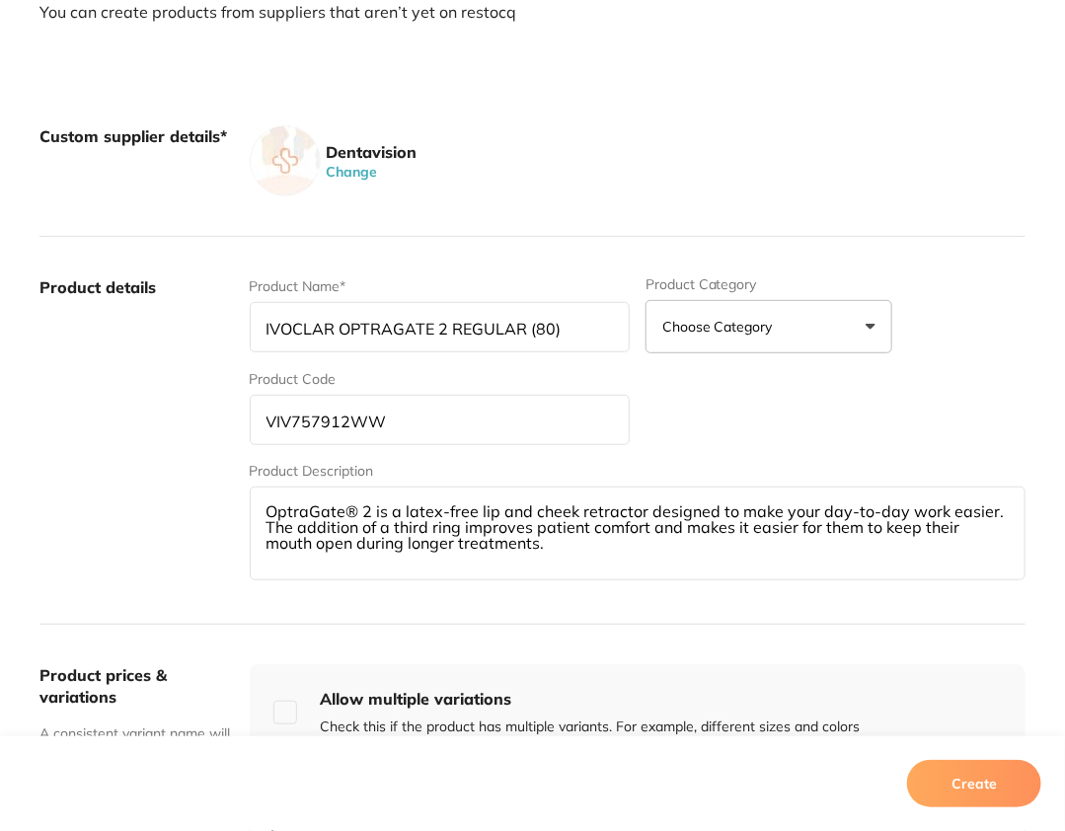
type textarea "OptraGate® 2 is a latex-free lip and cheek retractor designed to make your day-…"
click at [118, 524] on label "Product details" at bounding box center [136, 430] width 194 height 308
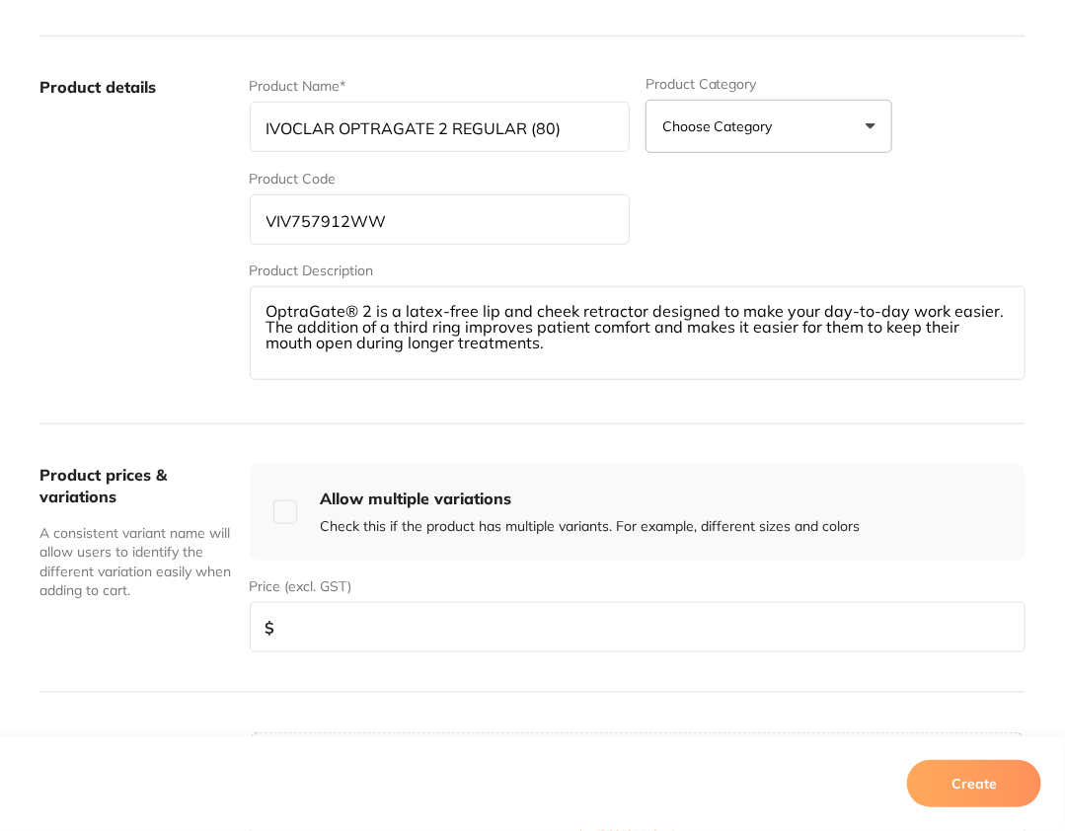
scroll to position [511, 0]
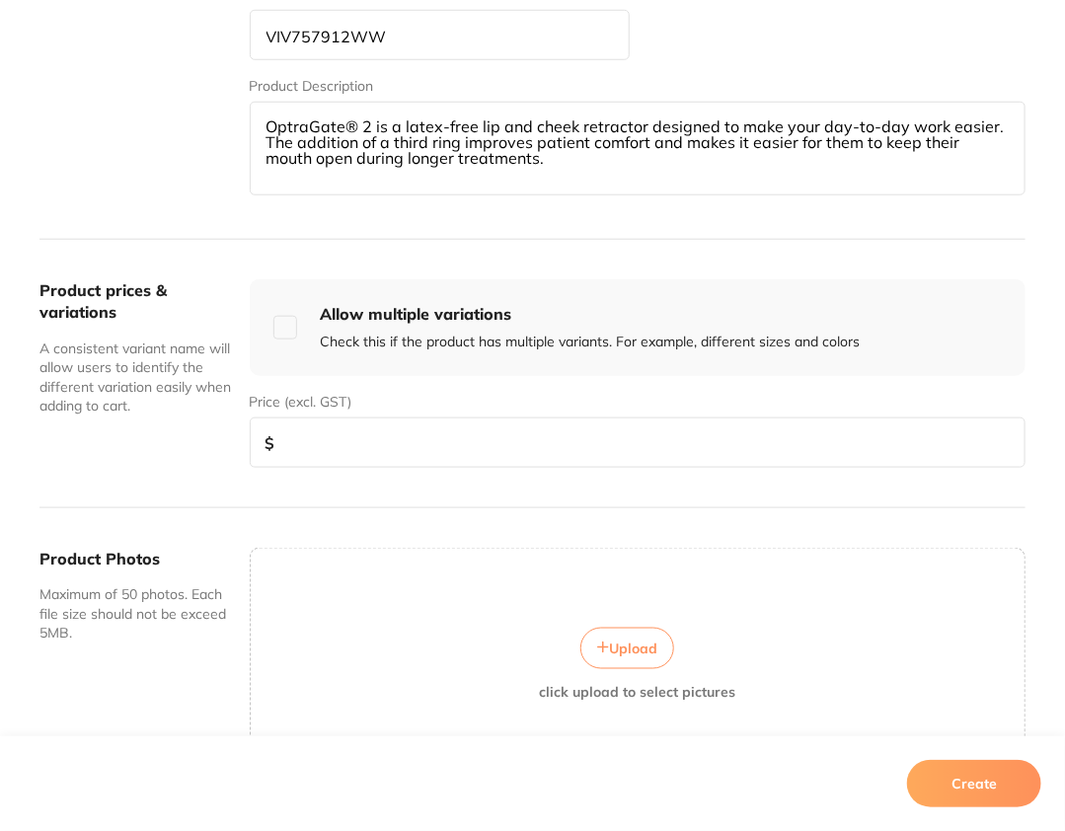
click at [458, 444] on input "number" at bounding box center [638, 442] width 776 height 50
type input "245"
click at [992, 774] on button "Create" at bounding box center [974, 783] width 134 height 47
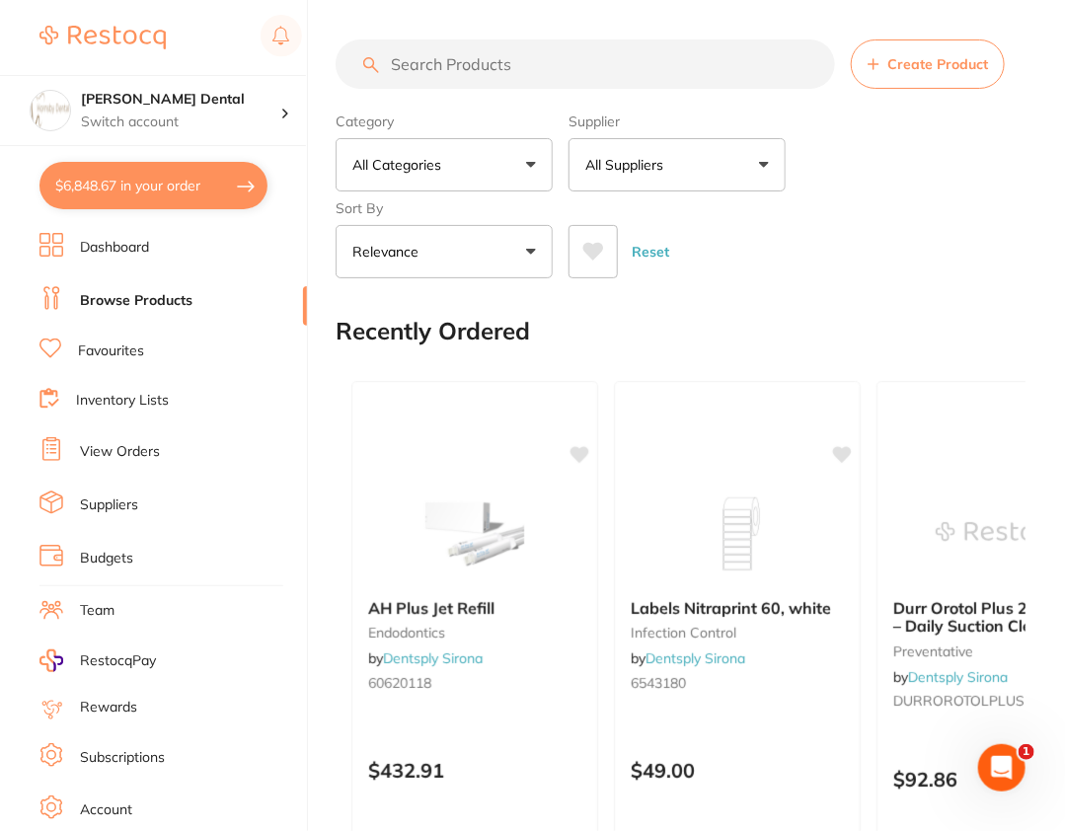
click at [942, 225] on div "Reset" at bounding box center [788, 243] width 441 height 69
click at [717, 159] on button "All Suppliers" at bounding box center [676, 164] width 217 height 53
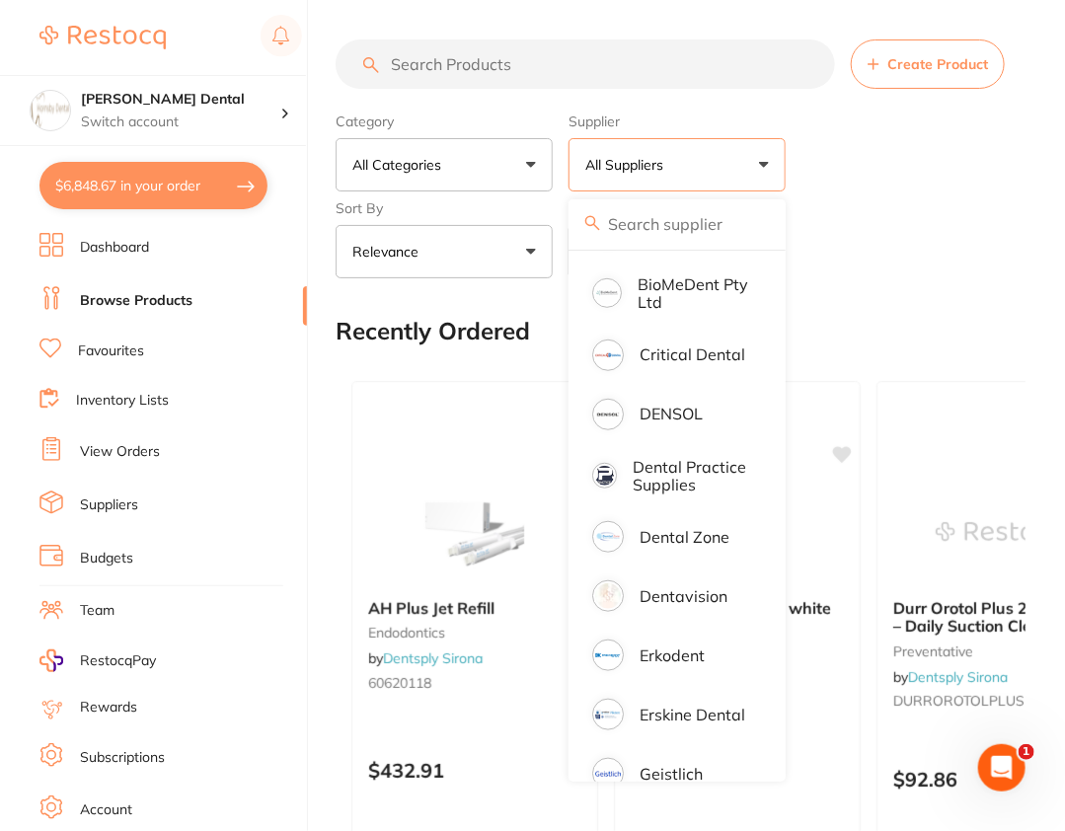
scroll to position [458, 0]
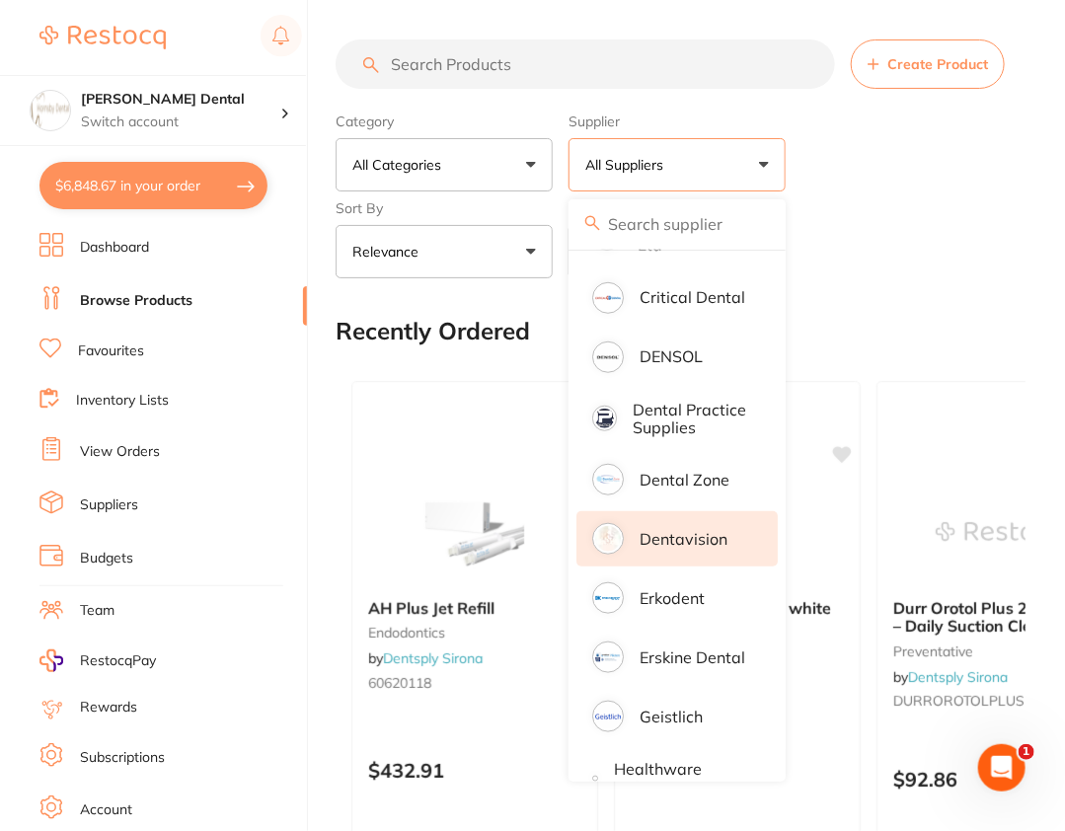
click at [694, 566] on li "Dentavision" at bounding box center [676, 538] width 201 height 55
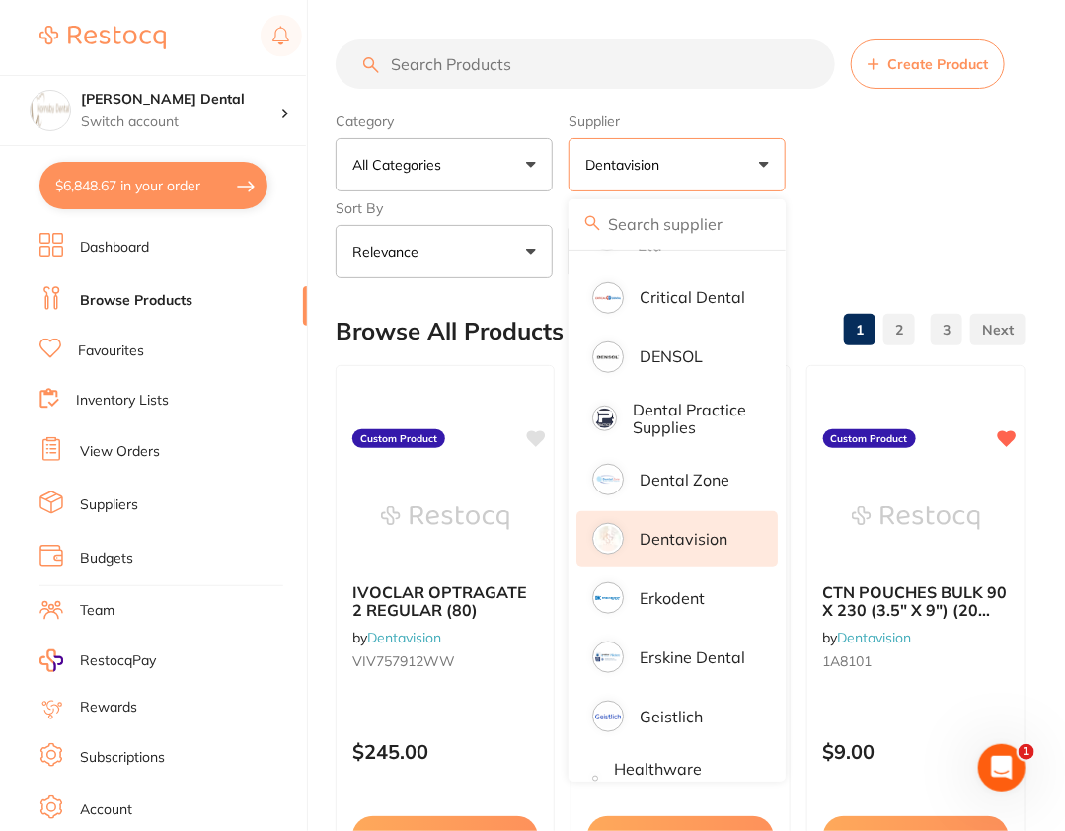
click at [985, 184] on div "Category All Categories All Categories disposables Clear Category false All Cat…" at bounding box center [681, 192] width 690 height 174
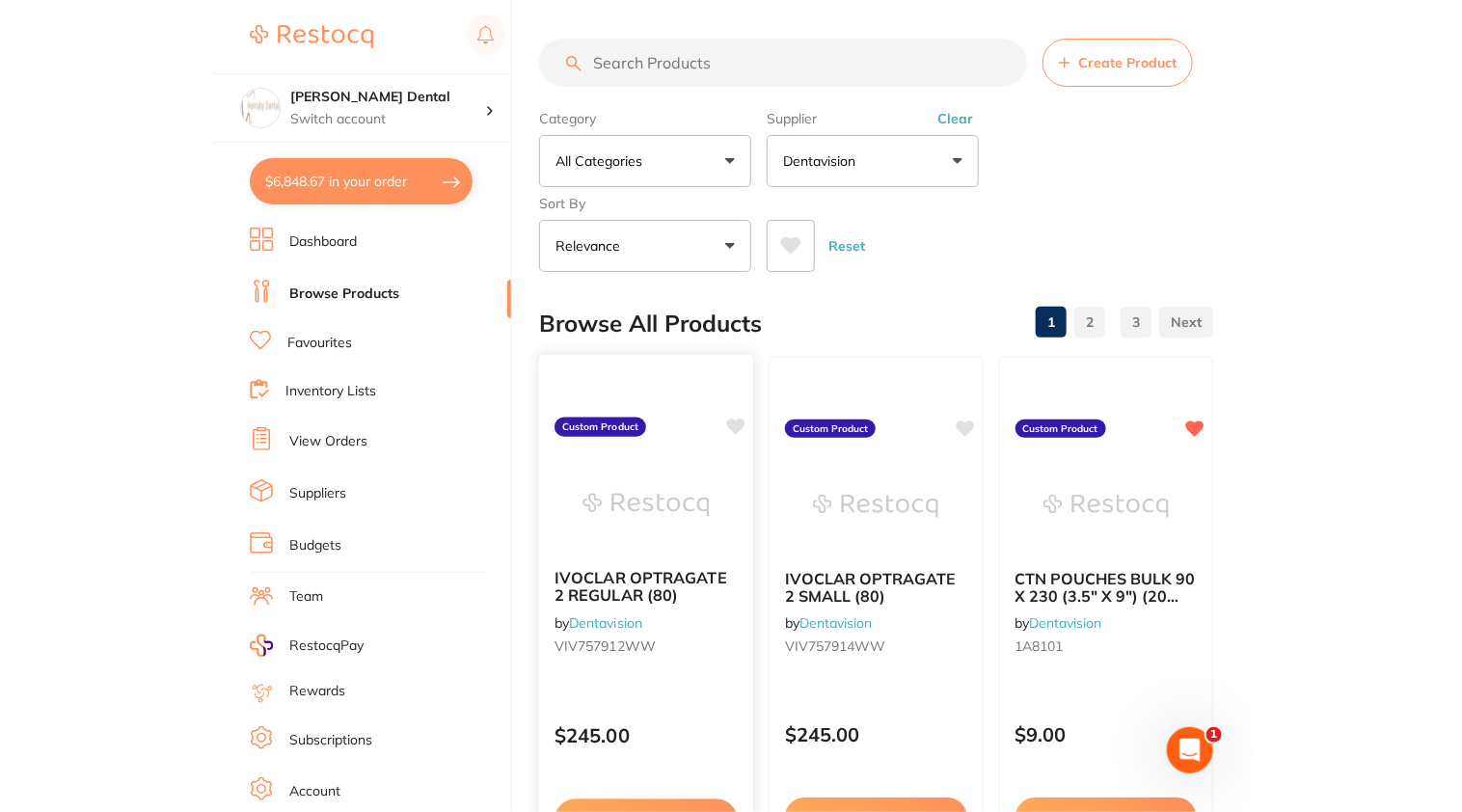
scroll to position [0, 0]
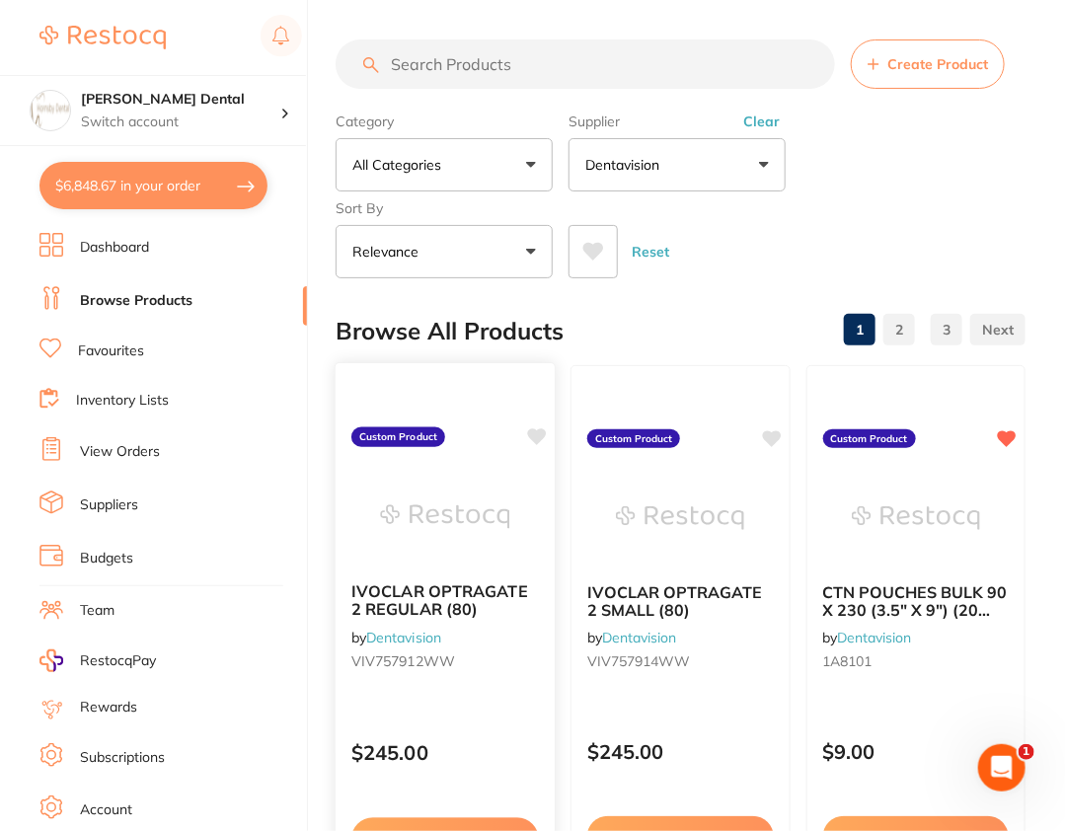
click at [546, 431] on icon at bounding box center [537, 436] width 19 height 17
click at [773, 436] on icon at bounding box center [772, 436] width 19 height 17
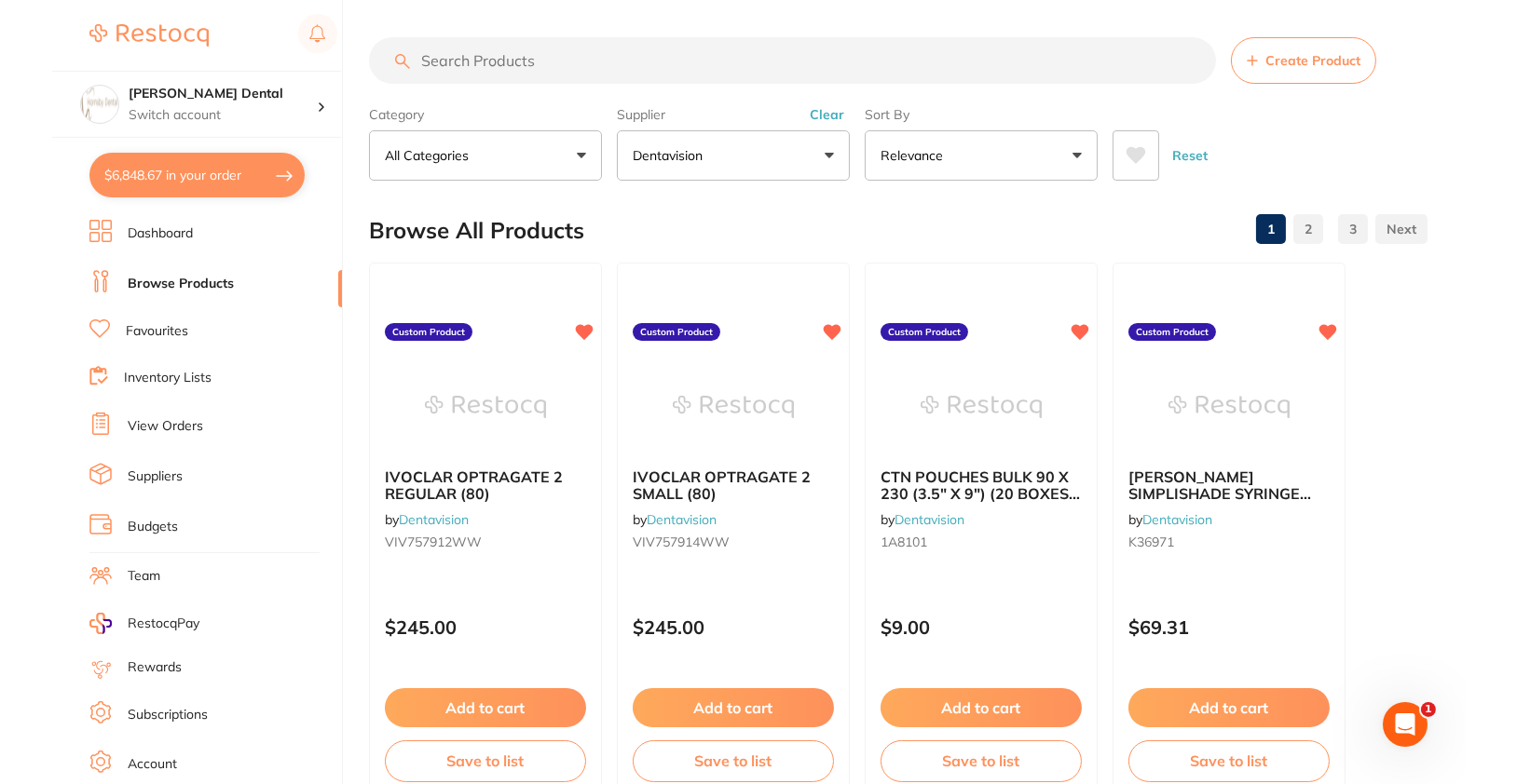
scroll to position [423, 0]
